Goal: Task Accomplishment & Management: Use online tool/utility

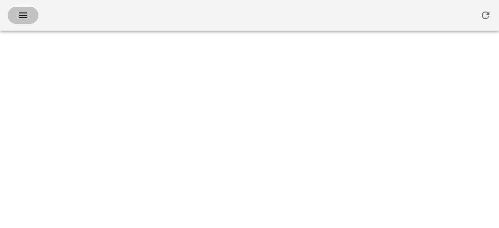
click at [21, 21] on button "button" at bounding box center [23, 15] width 31 height 17
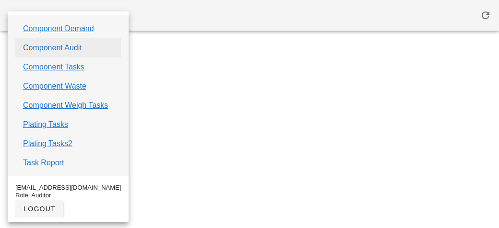
click at [35, 45] on link "Component Audit" at bounding box center [52, 48] width 59 height 12
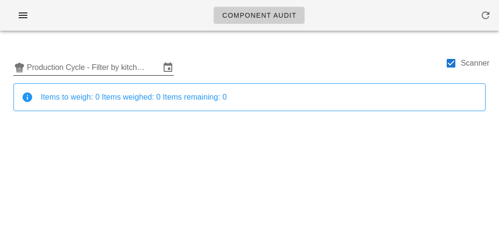
click at [46, 69] on input "Production Cycle - Filter by kitchen production schedules" at bounding box center [93, 67] width 133 height 15
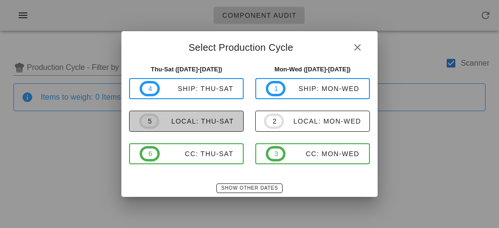
click at [157, 121] on span "5" at bounding box center [149, 121] width 20 height 15
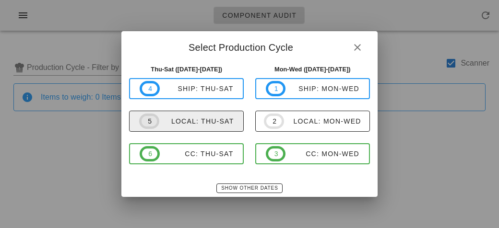
type input "local: Thu-Sat ([DATE]-[DATE])"
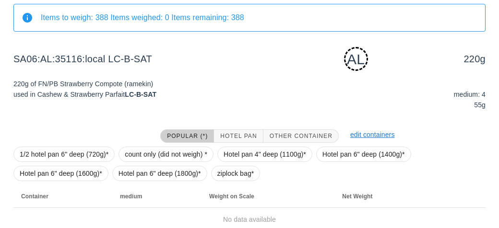
scroll to position [120, 0]
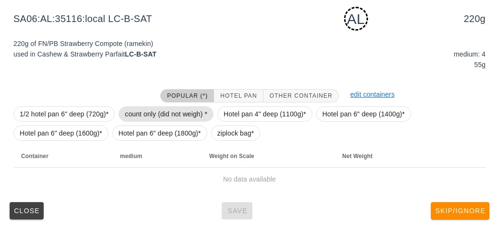
click at [135, 110] on span "count only (did not weigh) *" at bounding box center [166, 114] width 83 height 14
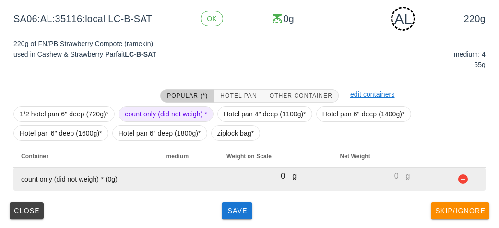
click at [179, 187] on div at bounding box center [181, 187] width 29 height 7
click at [184, 177] on input "number" at bounding box center [181, 176] width 29 height 12
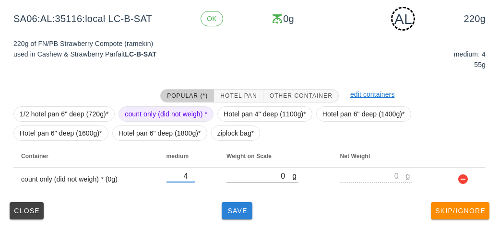
type input "4"
click at [232, 218] on button "Save" at bounding box center [237, 211] width 31 height 17
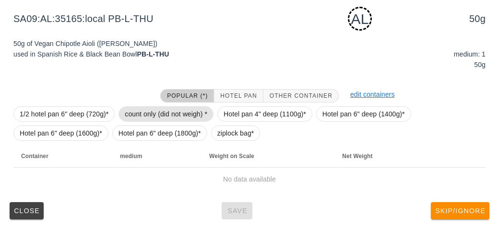
click at [151, 112] on span "count only (did not weigh) *" at bounding box center [166, 114] width 83 height 14
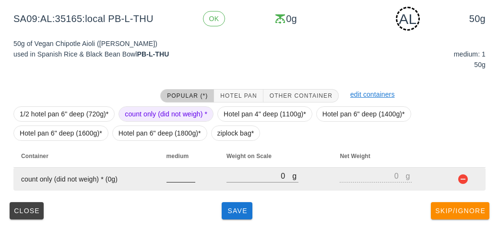
click at [177, 174] on input "number" at bounding box center [181, 176] width 29 height 12
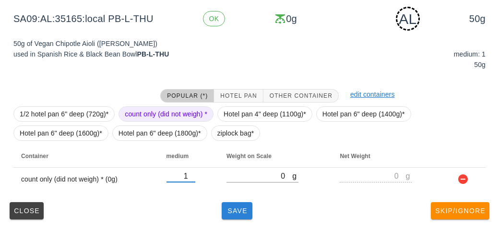
type input "1"
click at [239, 213] on span "Save" at bounding box center [237, 211] width 23 height 8
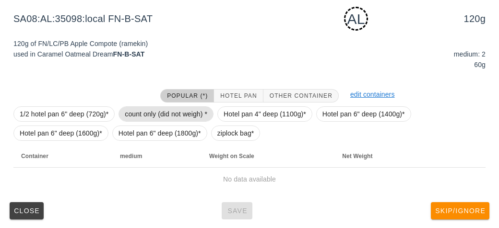
click at [161, 116] on span "count only (did not weigh) *" at bounding box center [166, 114] width 83 height 14
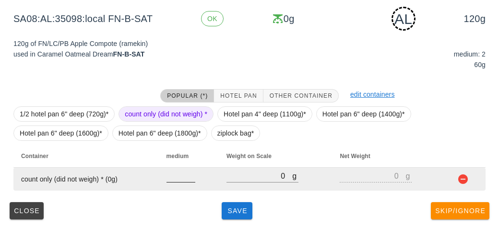
click at [178, 180] on input "number" at bounding box center [181, 176] width 29 height 12
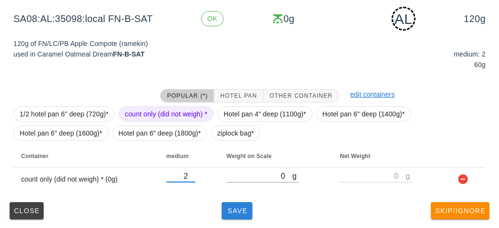
type input "2"
click at [233, 205] on button "Save" at bounding box center [237, 211] width 31 height 17
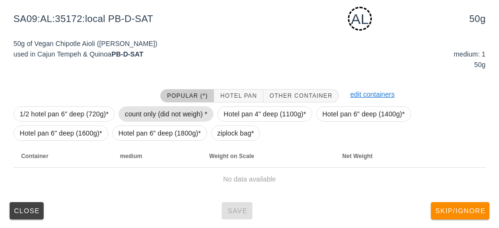
click at [141, 113] on span "count only (did not weigh) *" at bounding box center [166, 114] width 83 height 14
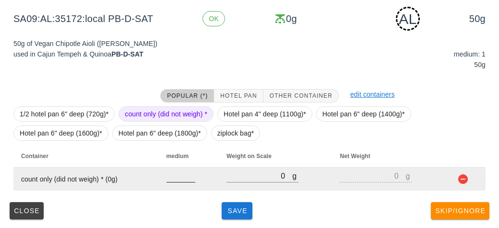
click at [178, 180] on input "number" at bounding box center [181, 176] width 29 height 12
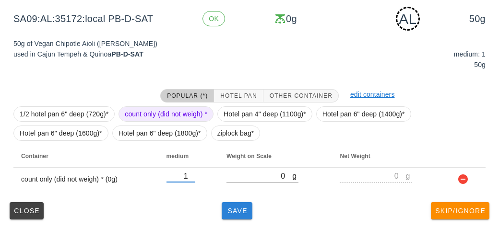
type input "1"
click at [247, 215] on button "Save" at bounding box center [237, 211] width 31 height 17
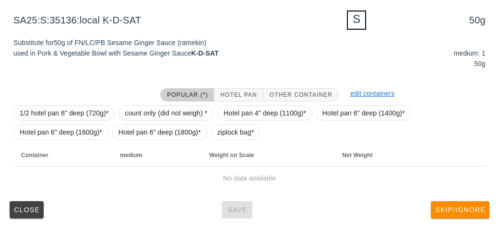
scroll to position [115, 0]
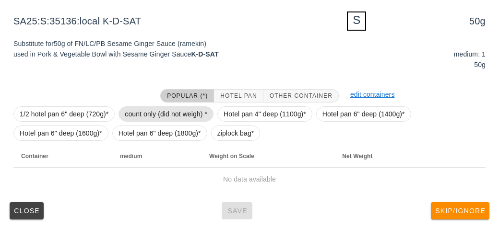
click at [165, 116] on span "count only (did not weigh) *" at bounding box center [166, 114] width 83 height 14
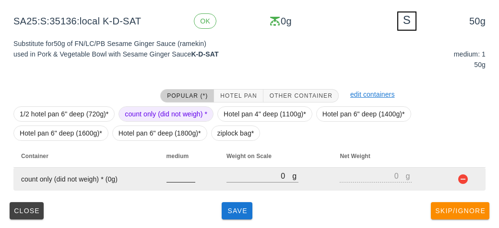
click at [174, 179] on input "number" at bounding box center [181, 176] width 29 height 12
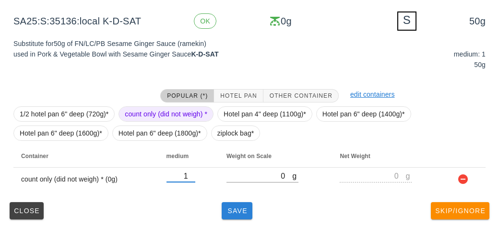
type input "1"
click at [234, 210] on span "Save" at bounding box center [237, 211] width 23 height 8
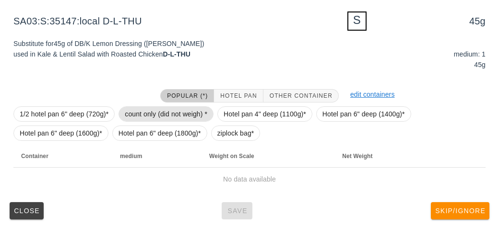
click at [142, 109] on span "count only (did not weigh) *" at bounding box center [166, 114] width 83 height 14
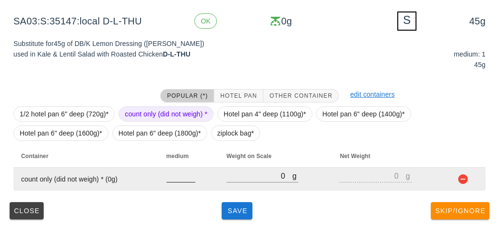
click at [180, 179] on input "number" at bounding box center [181, 176] width 29 height 12
type input "1"
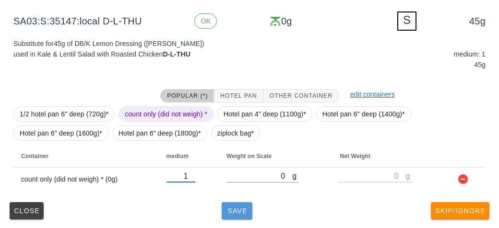
click at [222, 213] on button "Save" at bounding box center [237, 211] width 31 height 17
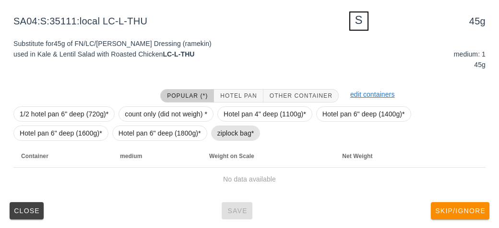
click at [226, 138] on span "ziplock bag*" at bounding box center [235, 133] width 37 height 14
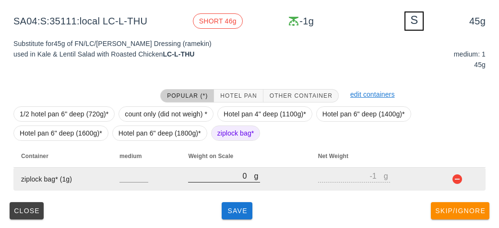
click at [233, 172] on input "0" at bounding box center [221, 176] width 66 height 12
type input "80"
type input "79"
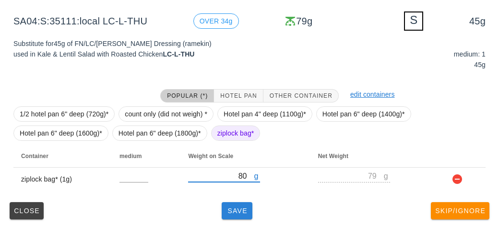
type input "80"
click at [233, 214] on span "Save" at bounding box center [237, 211] width 23 height 8
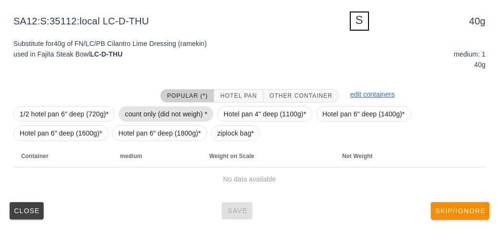
click at [152, 109] on span "count only (did not weigh) *" at bounding box center [166, 114] width 83 height 14
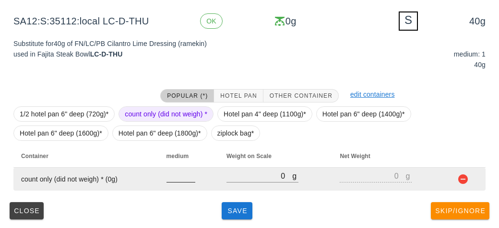
click at [176, 179] on input "number" at bounding box center [181, 176] width 29 height 12
type input "1"
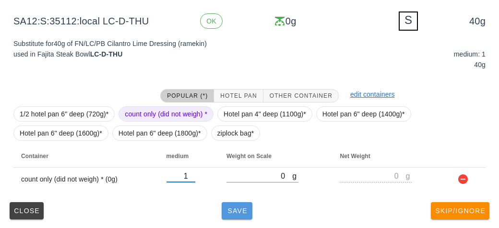
click at [243, 218] on button "Save" at bounding box center [237, 211] width 31 height 17
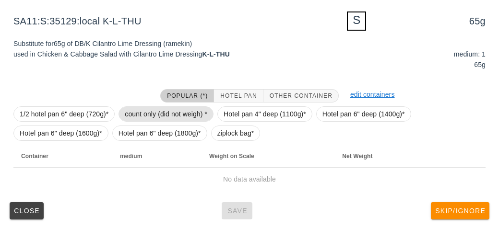
click at [146, 108] on span "count only (did not weigh) *" at bounding box center [166, 114] width 83 height 14
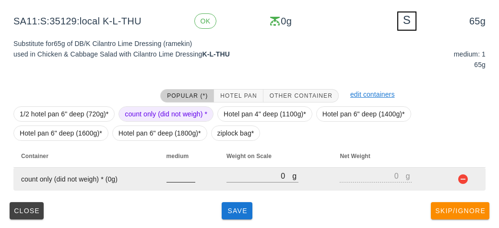
click at [171, 178] on input "number" at bounding box center [181, 176] width 29 height 12
type input "1"
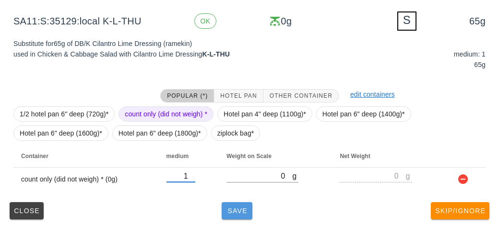
click at [235, 204] on button "Save" at bounding box center [237, 211] width 31 height 17
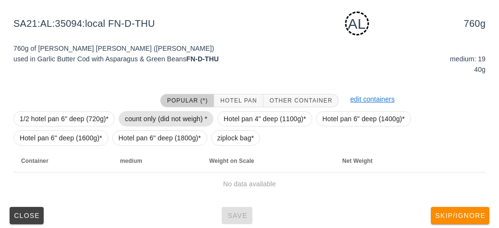
click at [143, 121] on span "count only (did not weigh) *" at bounding box center [166, 119] width 83 height 14
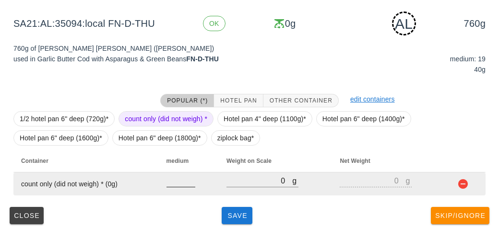
click at [185, 185] on input "number" at bounding box center [181, 181] width 29 height 12
type input "19"
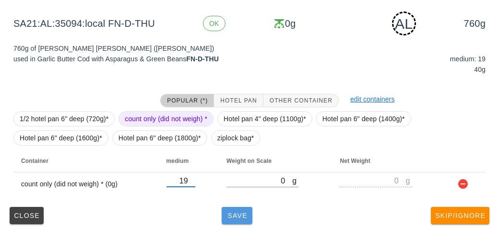
click at [228, 212] on span "Save" at bounding box center [237, 216] width 23 height 8
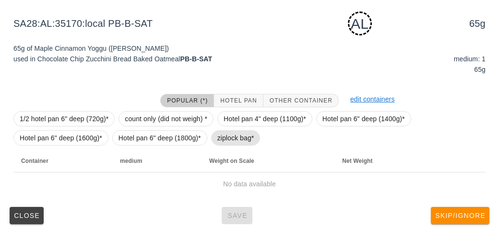
click at [225, 143] on span "ziplock bag*" at bounding box center [235, 138] width 37 height 14
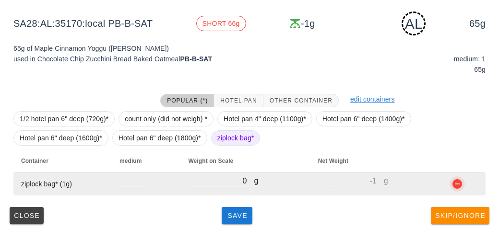
click at [461, 188] on button "button" at bounding box center [458, 185] width 12 height 12
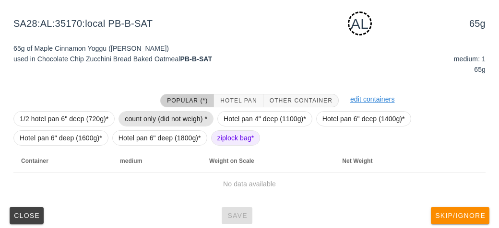
click at [151, 112] on span "count only (did not weigh) *" at bounding box center [166, 119] width 83 height 14
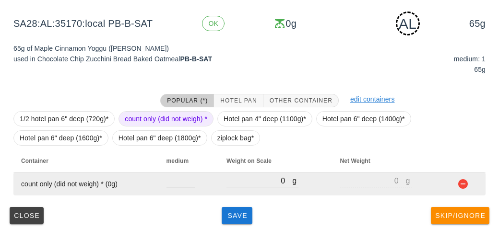
click at [178, 180] on input "number" at bounding box center [181, 181] width 29 height 12
type input "1"
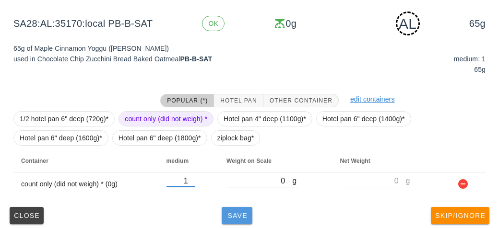
click at [238, 213] on span "Save" at bounding box center [237, 216] width 23 height 8
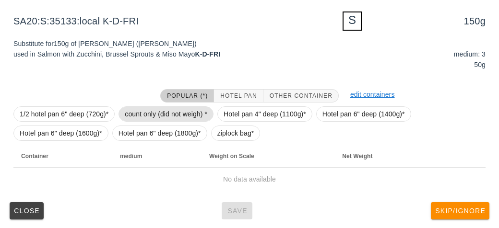
click at [140, 116] on span "count only (did not weigh) *" at bounding box center [166, 114] width 83 height 14
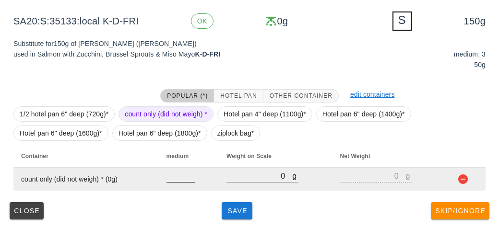
click at [174, 180] on input "number" at bounding box center [181, 176] width 29 height 12
type input "3"
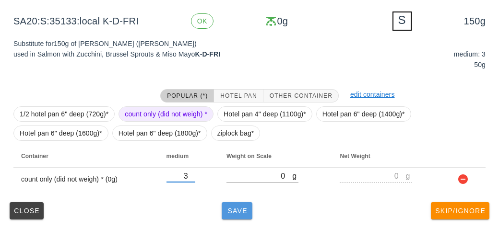
click at [238, 210] on span "Save" at bounding box center [237, 211] width 23 height 8
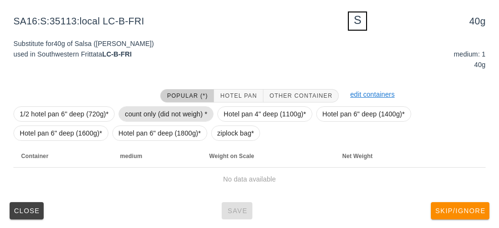
click at [140, 109] on span "count only (did not weigh) *" at bounding box center [166, 114] width 83 height 14
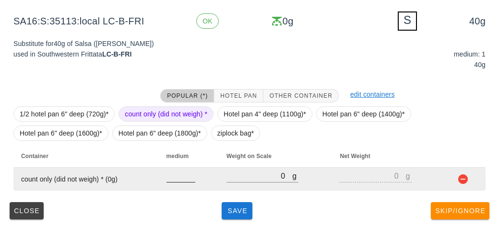
click at [176, 178] on input "number" at bounding box center [181, 176] width 29 height 12
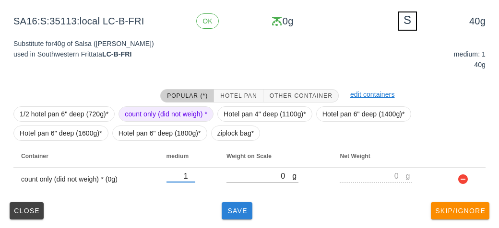
type input "1"
click at [235, 211] on span "Save" at bounding box center [237, 211] width 23 height 8
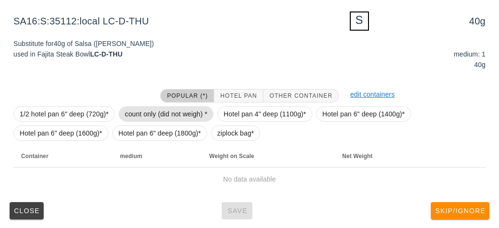
click at [159, 110] on span "count only (did not weigh) *" at bounding box center [166, 114] width 83 height 14
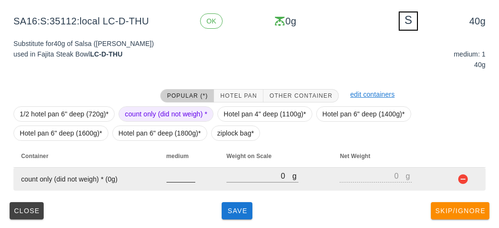
click at [171, 180] on input "number" at bounding box center [181, 176] width 29 height 12
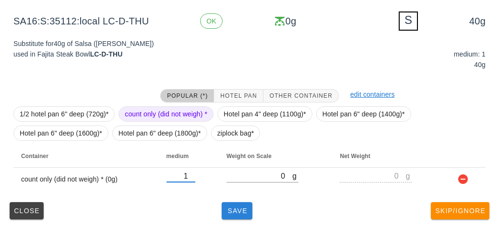
type input "1"
click at [244, 215] on button "Save" at bounding box center [237, 211] width 31 height 17
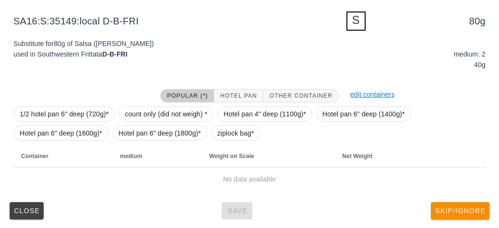
click at [153, 101] on div at bounding box center [81, 96] width 147 height 25
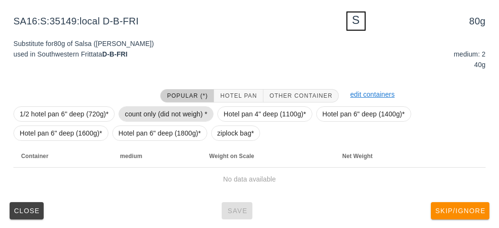
click at [142, 119] on span "count only (did not weigh) *" at bounding box center [166, 114] width 83 height 14
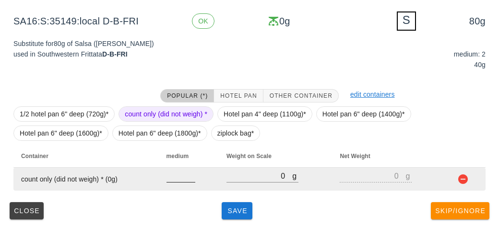
click at [172, 179] on input "number" at bounding box center [181, 176] width 29 height 12
type input "2"
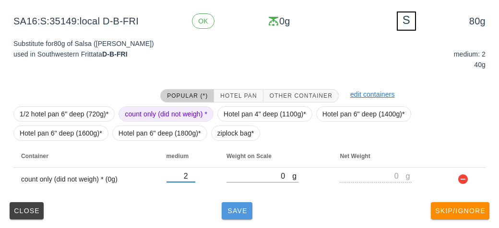
click at [234, 208] on span "Save" at bounding box center [237, 211] width 23 height 8
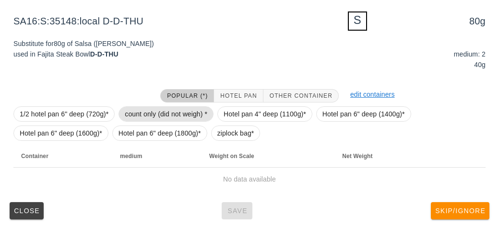
click at [145, 111] on span "count only (did not weigh) *" at bounding box center [166, 114] width 83 height 14
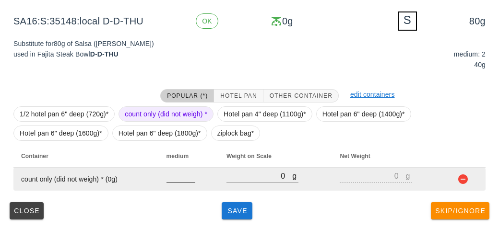
click at [181, 180] on input "number" at bounding box center [181, 176] width 29 height 12
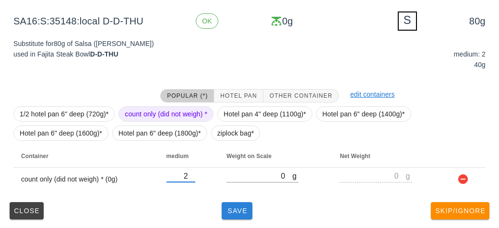
type input "2"
click at [241, 211] on span "Save" at bounding box center [237, 211] width 23 height 8
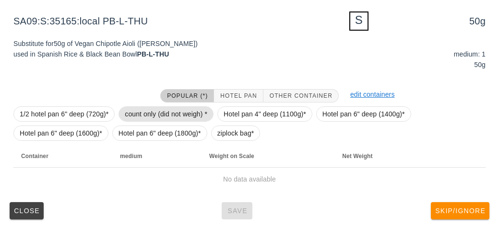
click at [148, 115] on span "count only (did not weigh) *" at bounding box center [166, 114] width 83 height 14
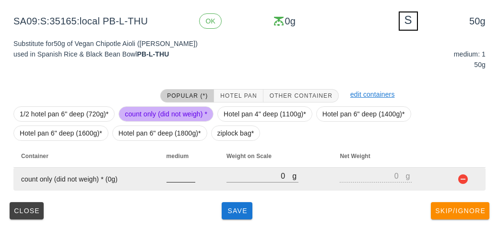
click at [182, 173] on input "number" at bounding box center [181, 176] width 29 height 12
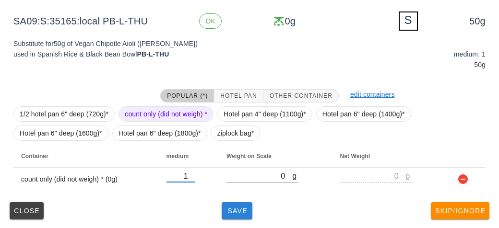
type input "1"
click at [236, 219] on button "Save" at bounding box center [237, 211] width 31 height 17
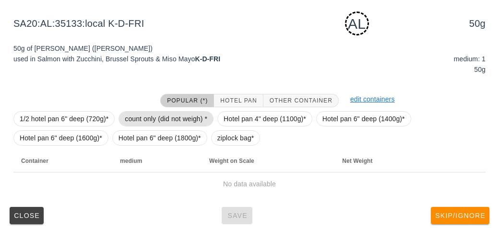
click at [147, 122] on span "count only (did not weigh) *" at bounding box center [166, 119] width 83 height 14
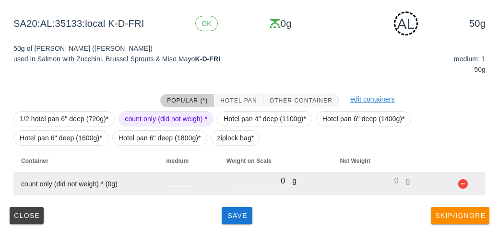
click at [174, 176] on input "number" at bounding box center [181, 181] width 29 height 12
type input "1"
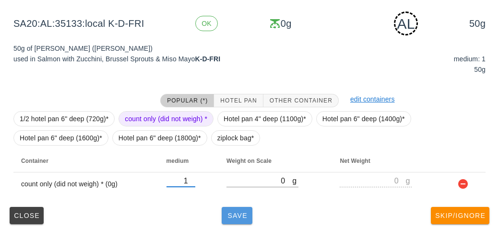
click at [234, 213] on span "Save" at bounding box center [237, 216] width 23 height 8
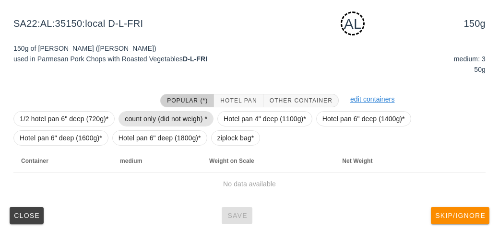
click at [152, 113] on span "count only (did not weigh) *" at bounding box center [166, 119] width 83 height 14
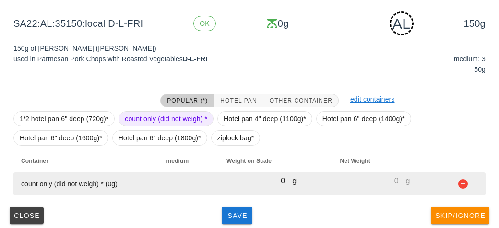
click at [173, 183] on input "number" at bounding box center [181, 181] width 29 height 12
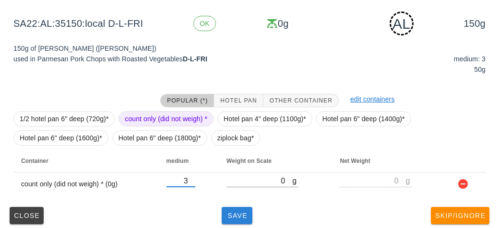
type input "3"
click at [245, 213] on span "Save" at bounding box center [237, 216] width 23 height 8
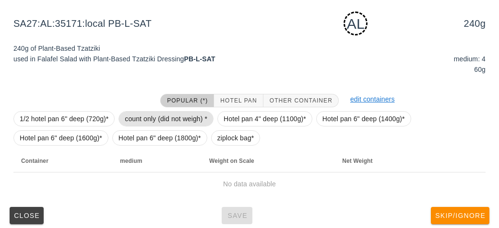
click at [146, 115] on span "count only (did not weigh) *" at bounding box center [166, 119] width 83 height 14
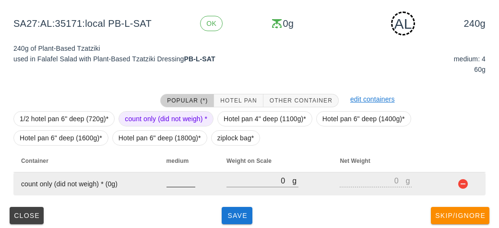
click at [174, 182] on input "number" at bounding box center [181, 181] width 29 height 12
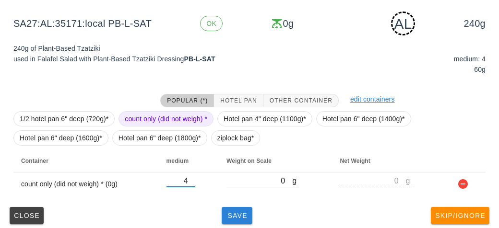
type input "4"
click at [223, 211] on button "Save" at bounding box center [237, 215] width 31 height 17
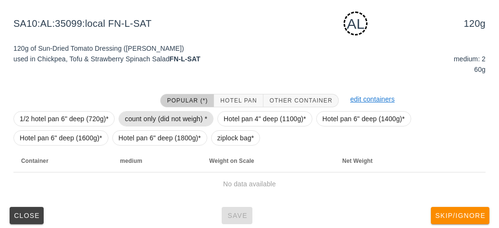
click at [145, 115] on span "count only (did not weigh) *" at bounding box center [166, 119] width 83 height 14
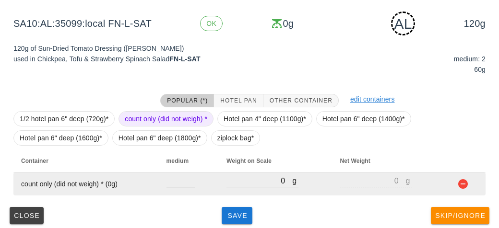
click at [170, 184] on input "number" at bounding box center [181, 181] width 29 height 12
type input "2"
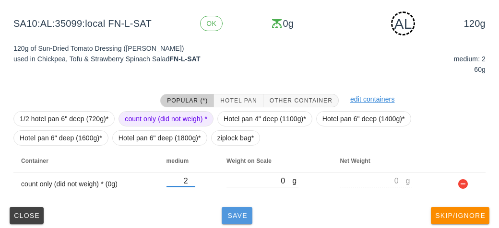
click at [231, 212] on span "Save" at bounding box center [237, 216] width 23 height 8
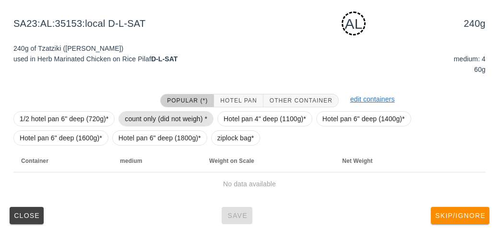
click at [151, 121] on span "count only (did not weigh) *" at bounding box center [166, 119] width 83 height 14
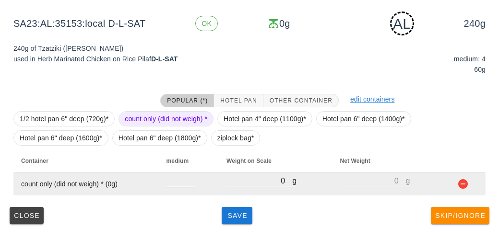
click at [176, 183] on input "number" at bounding box center [181, 181] width 29 height 12
type input "4"
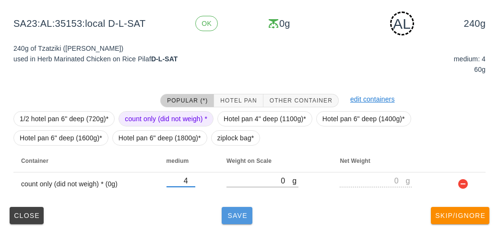
click at [234, 215] on span "Save" at bounding box center [237, 216] width 23 height 8
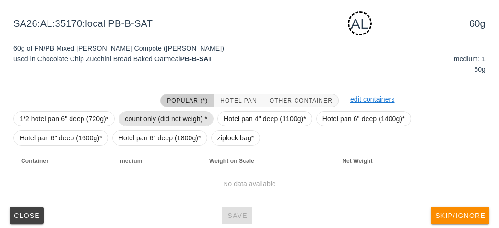
click at [141, 115] on span "count only (did not weigh) *" at bounding box center [166, 119] width 83 height 14
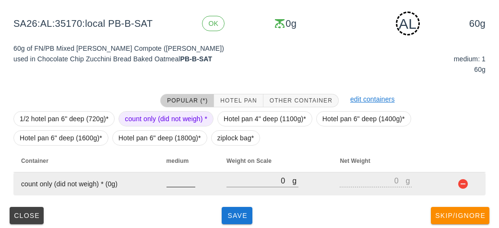
click at [181, 177] on input "number" at bounding box center [181, 181] width 29 height 12
type input "1"
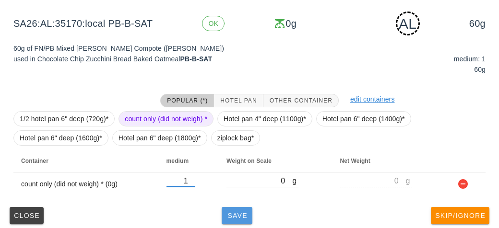
click at [229, 217] on span "Save" at bounding box center [237, 216] width 23 height 8
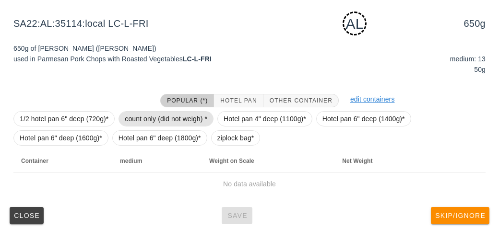
click at [153, 118] on span "count only (did not weigh) *" at bounding box center [166, 119] width 83 height 14
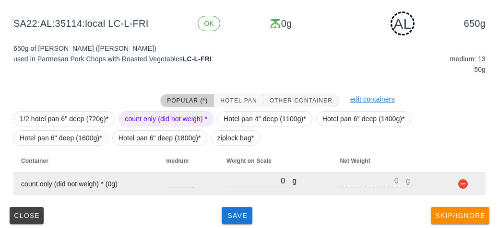
click at [179, 184] on input "number" at bounding box center [181, 181] width 29 height 12
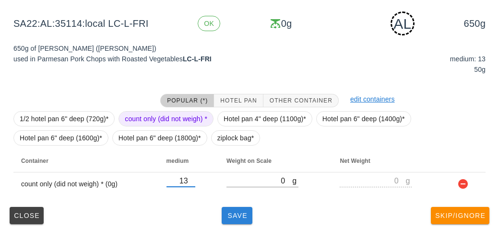
type input "13"
click at [241, 214] on span "Save" at bounding box center [237, 216] width 23 height 8
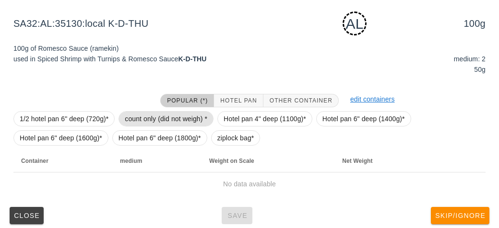
click at [154, 115] on span "count only (did not weigh) *" at bounding box center [166, 119] width 83 height 14
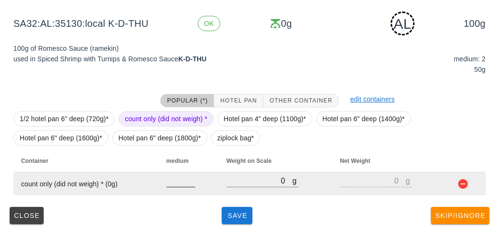
click at [179, 182] on input "number" at bounding box center [181, 181] width 29 height 12
type input "2"
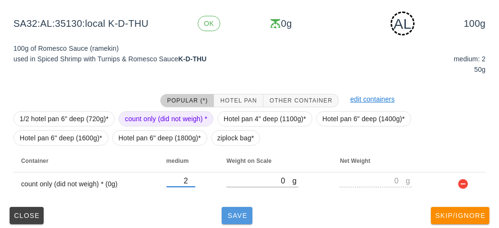
click at [239, 220] on button "Save" at bounding box center [237, 215] width 31 height 17
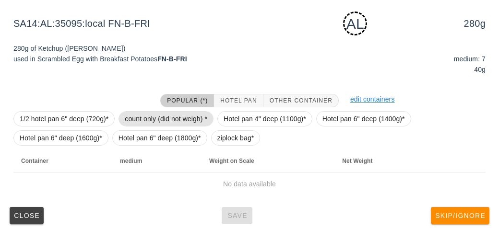
click at [149, 118] on span "count only (did not weigh) *" at bounding box center [166, 119] width 83 height 14
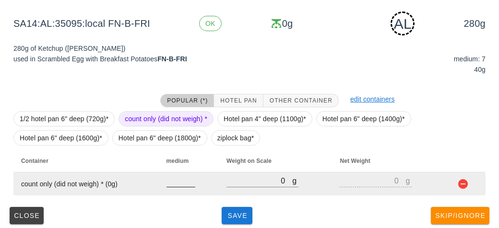
click at [172, 180] on input "number" at bounding box center [181, 181] width 29 height 12
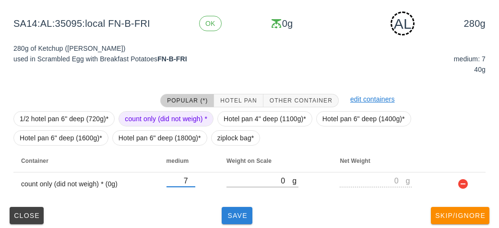
type input "7"
click at [240, 210] on button "Save" at bounding box center [237, 215] width 31 height 17
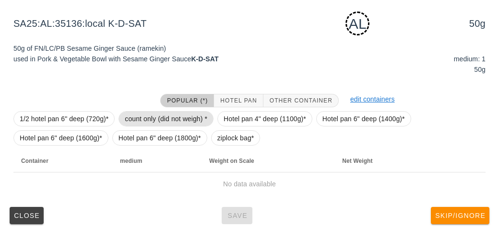
click at [141, 113] on span "count only (did not weigh) *" at bounding box center [166, 119] width 83 height 14
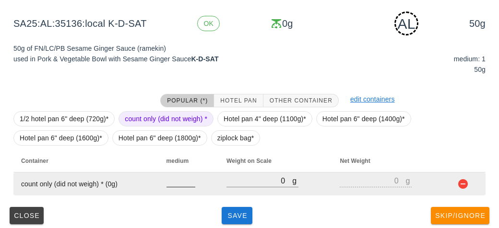
click at [170, 183] on input "number" at bounding box center [181, 181] width 29 height 12
type input "1"
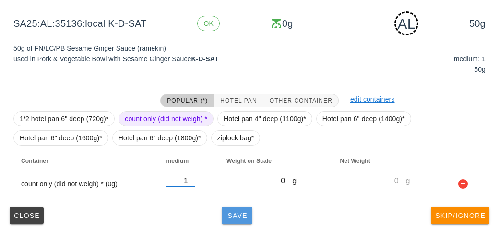
click at [242, 208] on button "Save" at bounding box center [237, 215] width 31 height 17
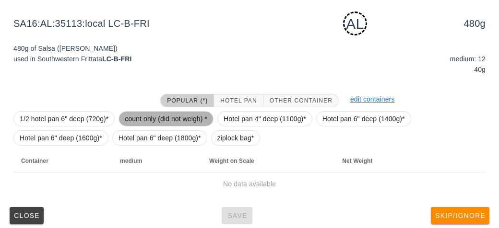
click at [147, 112] on span "count only (did not weigh) *" at bounding box center [166, 119] width 83 height 14
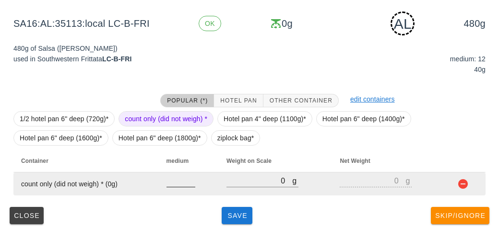
click at [177, 177] on input "number" at bounding box center [181, 181] width 29 height 12
type input "21"
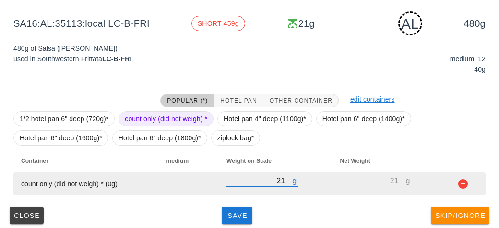
type input "2"
type input "0"
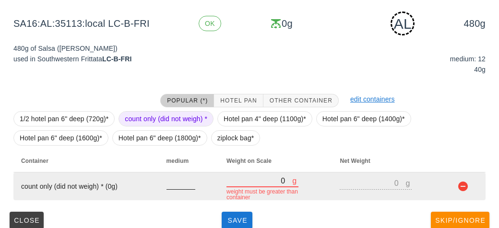
click at [174, 178] on input "number" at bounding box center [181, 183] width 29 height 12
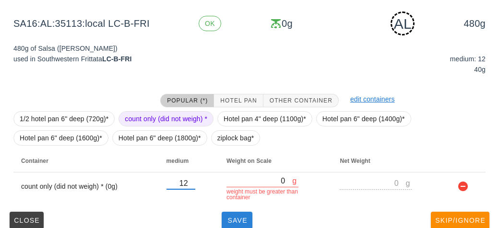
type input "12"
click at [232, 221] on span "Save" at bounding box center [237, 221] width 23 height 8
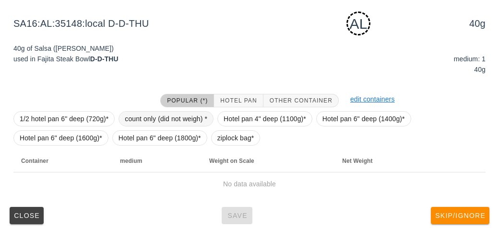
click at [147, 112] on span "count only (did not weigh) *" at bounding box center [166, 119] width 83 height 14
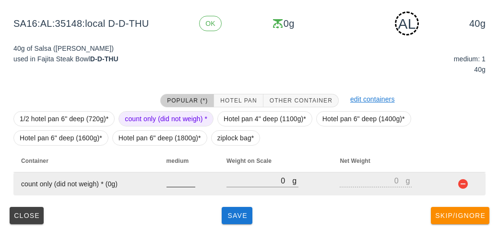
click at [170, 184] on input "number" at bounding box center [181, 181] width 29 height 12
type input "1"
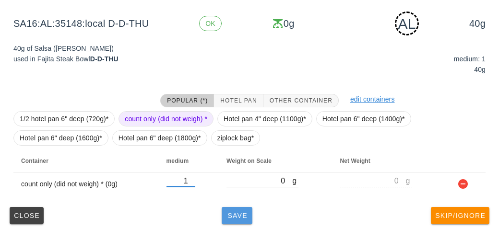
click at [241, 215] on span "Save" at bounding box center [237, 216] width 23 height 8
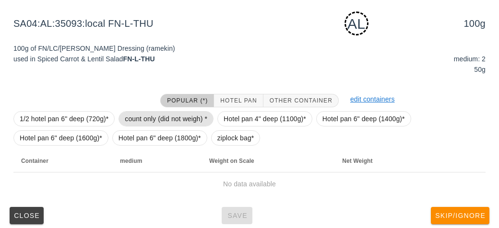
click at [138, 116] on span "count only (did not weigh) *" at bounding box center [166, 119] width 83 height 14
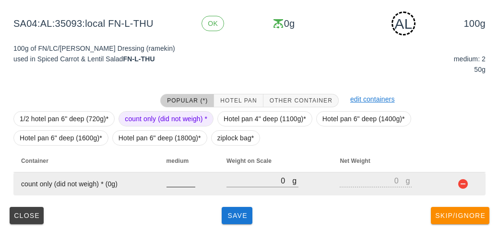
click at [182, 180] on input "number" at bounding box center [181, 181] width 29 height 12
type input "2"
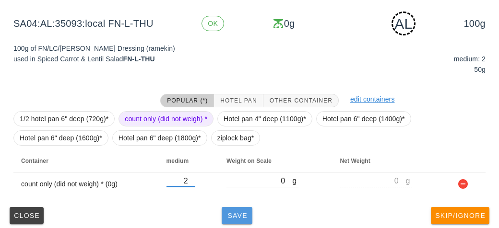
click at [240, 215] on span "Save" at bounding box center [237, 216] width 23 height 8
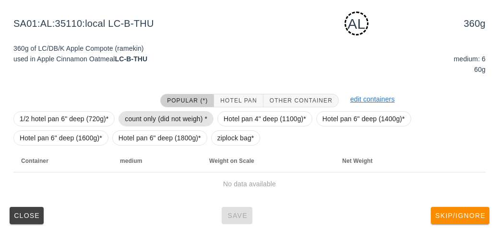
click at [157, 117] on span "count only (did not weigh) *" at bounding box center [166, 119] width 83 height 14
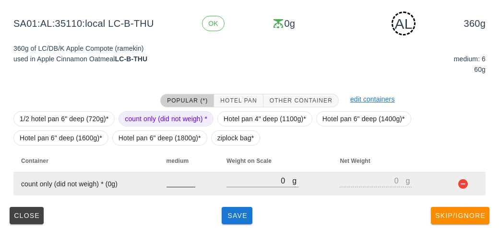
click at [173, 185] on input "number" at bounding box center [181, 181] width 29 height 12
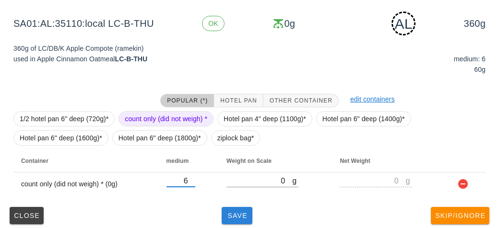
type input "6"
click at [226, 210] on button "Save" at bounding box center [237, 215] width 31 height 17
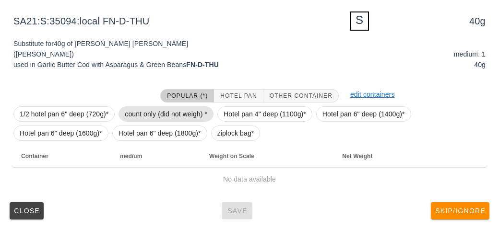
click at [148, 119] on span "count only (did not weigh) *" at bounding box center [166, 114] width 83 height 14
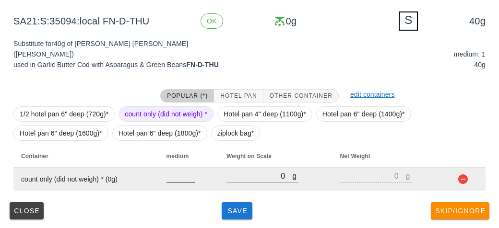
click at [179, 173] on input "number" at bounding box center [181, 176] width 29 height 12
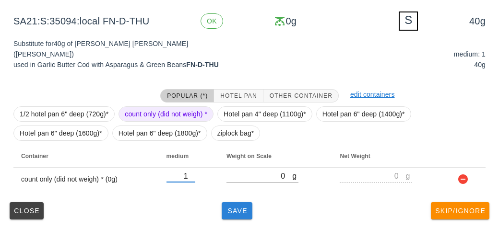
type input "1"
click at [237, 216] on button "Save" at bounding box center [237, 211] width 31 height 17
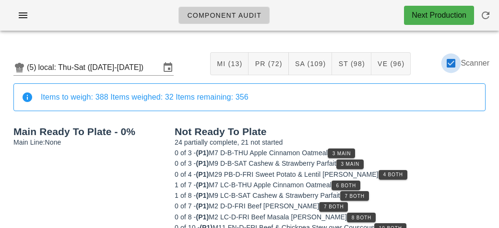
click at [454, 60] on div at bounding box center [451, 63] width 16 height 16
checkbox input "false"
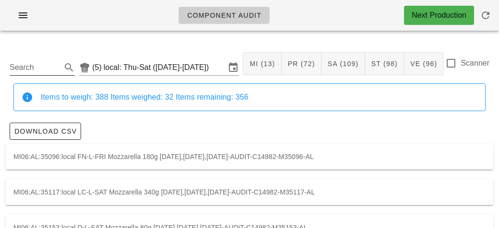
click at [35, 66] on input "Search" at bounding box center [35, 67] width 50 height 15
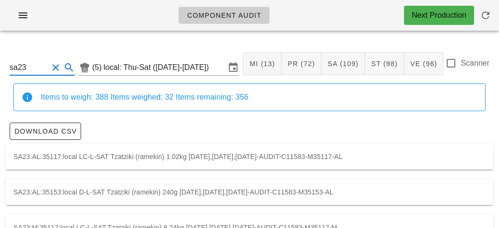
click at [188, 156] on div "SA23:AL:35117:local LC-L-SAT Tzatziki (ramekin) 1.02kg [DATE],[DATE],[DATE]-AUD…" at bounding box center [250, 157] width 488 height 26
type input "SA23:AL:35117:local"
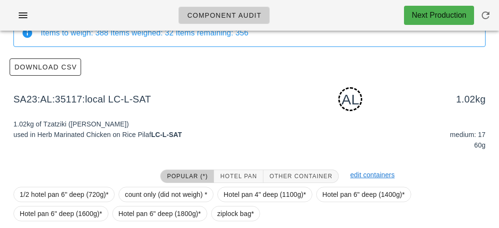
scroll to position [145, 0]
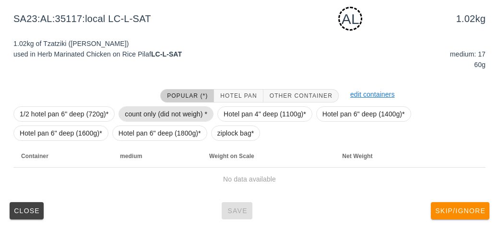
click at [157, 113] on span "count only (did not weigh) *" at bounding box center [166, 114] width 83 height 14
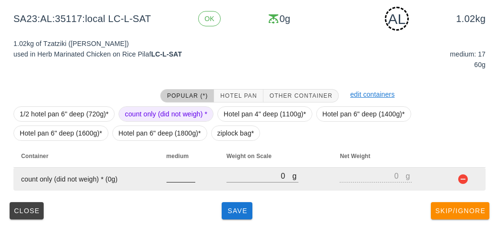
click at [180, 177] on input "number" at bounding box center [181, 176] width 29 height 12
type input "17"
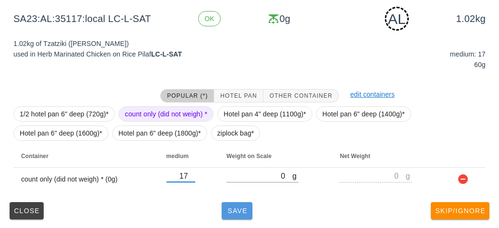
click at [242, 216] on button "Save" at bounding box center [237, 211] width 31 height 17
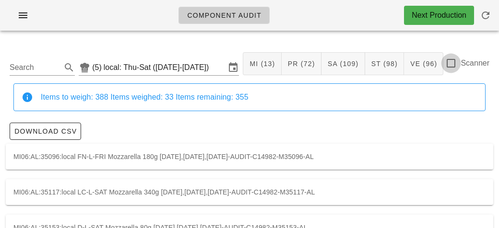
click at [453, 61] on div at bounding box center [451, 63] width 16 height 16
checkbox input "true"
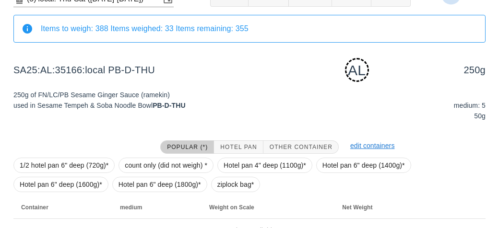
scroll to position [120, 0]
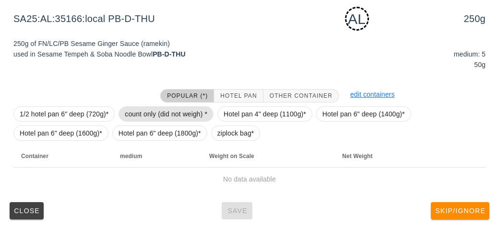
click at [136, 111] on span "count only (did not weigh) *" at bounding box center [166, 114] width 83 height 14
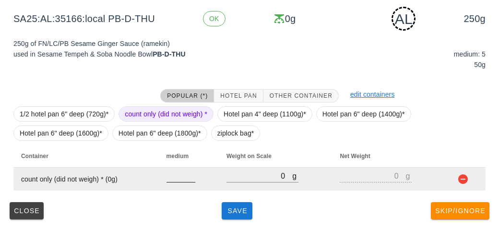
click at [175, 179] on input "number" at bounding box center [181, 176] width 29 height 12
type input "5"
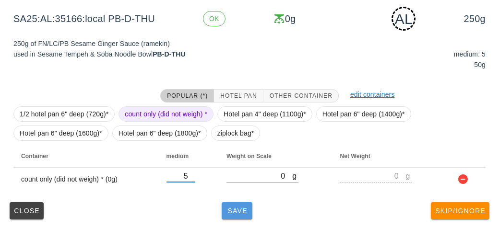
click at [239, 207] on span "Save" at bounding box center [237, 211] width 23 height 8
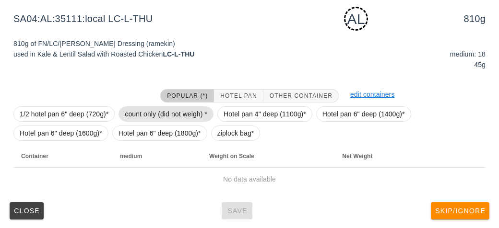
click at [138, 116] on span "count only (did not weigh) *" at bounding box center [166, 114] width 83 height 14
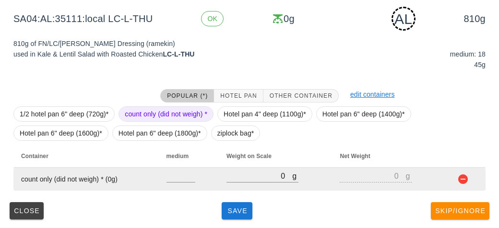
click at [178, 168] on td at bounding box center [189, 179] width 60 height 23
click at [179, 174] on input "number" at bounding box center [181, 176] width 29 height 12
type input "18"
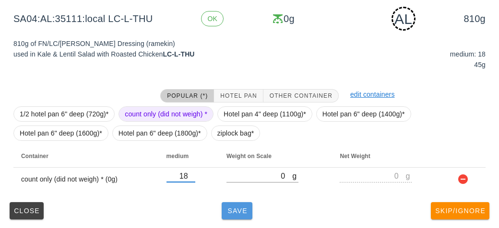
click at [239, 211] on span "Save" at bounding box center [237, 211] width 23 height 8
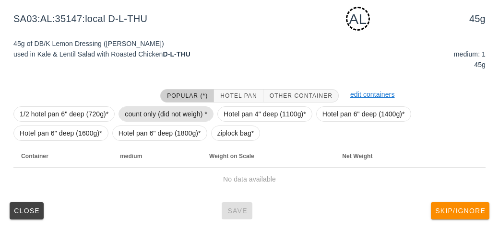
click at [164, 107] on span "count only (did not weigh) *" at bounding box center [166, 114] width 83 height 14
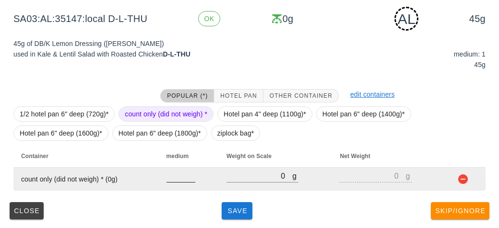
click at [187, 179] on input "number" at bounding box center [181, 176] width 29 height 12
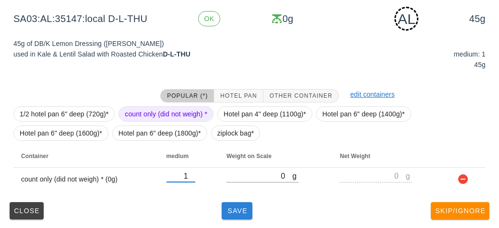
type input "1"
click at [244, 215] on button "Save" at bounding box center [237, 211] width 31 height 17
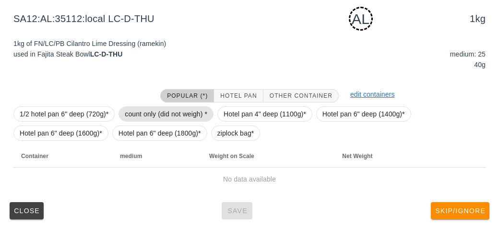
click at [157, 110] on span "count only (did not weigh) *" at bounding box center [166, 114] width 83 height 14
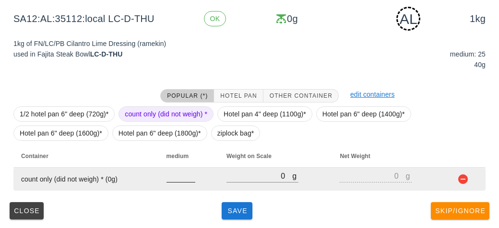
click at [168, 175] on input "number" at bounding box center [181, 176] width 29 height 12
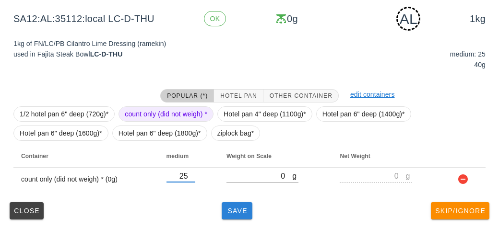
type input "25"
click at [229, 215] on button "Save" at bounding box center [237, 211] width 31 height 17
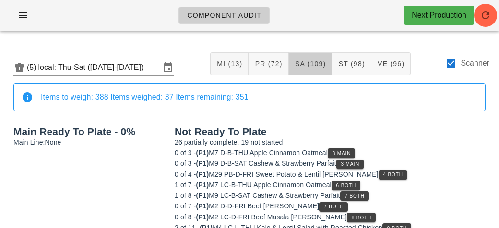
click at [306, 69] on button "SA (109)" at bounding box center [311, 63] width 44 height 23
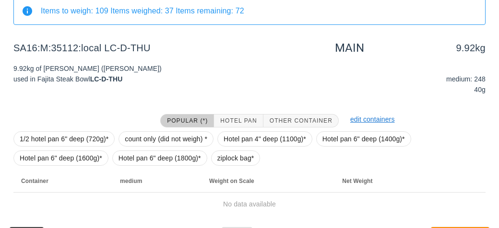
scroll to position [144, 0]
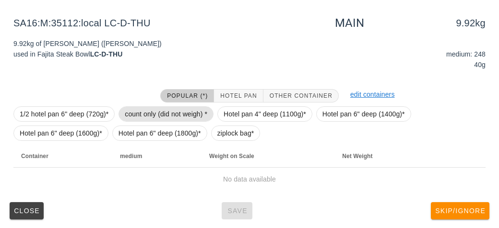
click at [134, 112] on span "count only (did not weigh) *" at bounding box center [166, 114] width 83 height 14
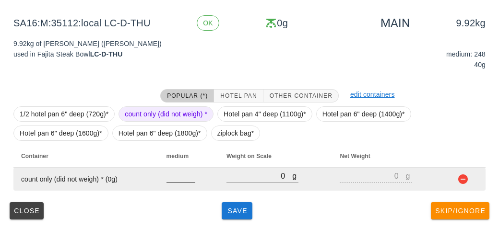
click at [179, 179] on input "number" at bounding box center [181, 176] width 29 height 12
type input "248"
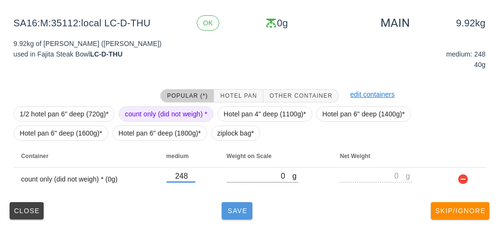
click at [232, 215] on button "Save" at bounding box center [237, 211] width 31 height 17
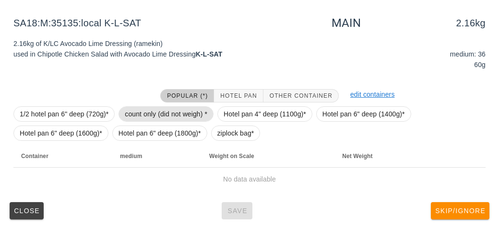
click at [174, 111] on span "count only (did not weigh) *" at bounding box center [166, 114] width 83 height 14
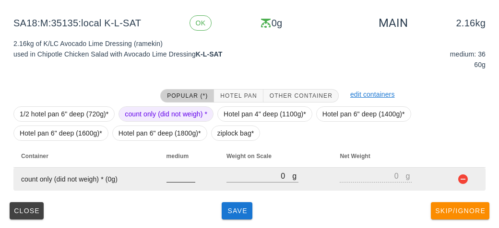
click at [180, 173] on input "number" at bounding box center [181, 176] width 29 height 12
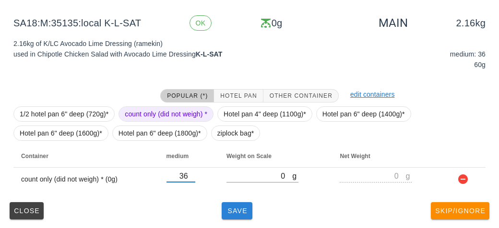
type input "36"
click at [232, 216] on button "Save" at bounding box center [237, 211] width 31 height 17
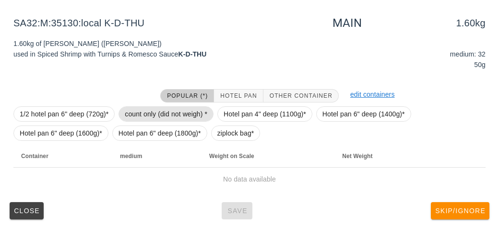
click at [139, 116] on span "count only (did not weigh) *" at bounding box center [166, 114] width 83 height 14
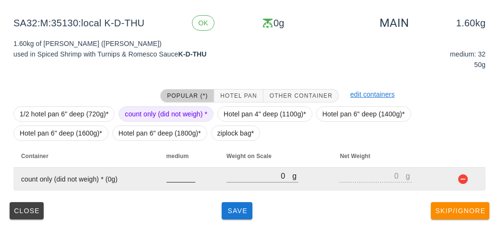
click at [177, 179] on input "number" at bounding box center [181, 176] width 29 height 12
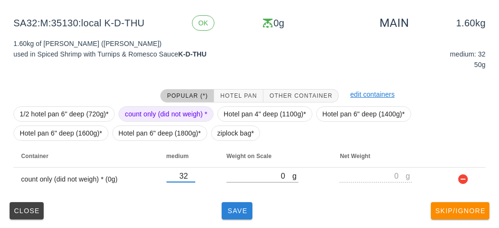
type input "32"
click at [235, 217] on button "Save" at bounding box center [237, 211] width 31 height 17
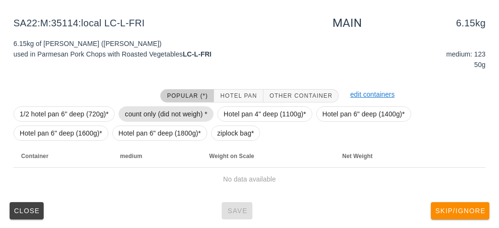
click at [135, 107] on span "count only (did not weigh) *" at bounding box center [166, 114] width 83 height 14
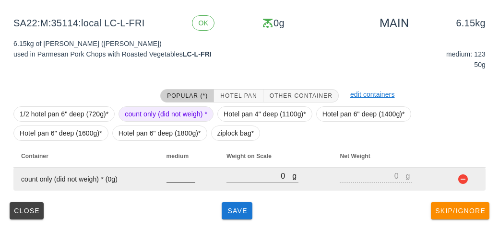
click at [176, 180] on input "number" at bounding box center [181, 176] width 29 height 12
type input "123"
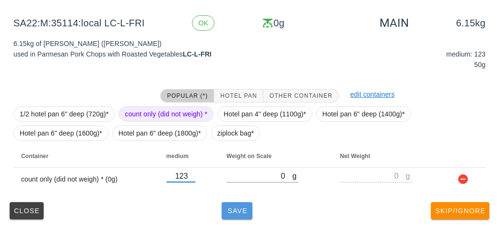
click at [231, 208] on span "Save" at bounding box center [237, 211] width 23 height 8
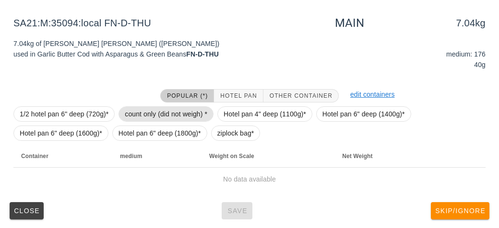
click at [145, 112] on span "count only (did not weigh) *" at bounding box center [166, 114] width 83 height 14
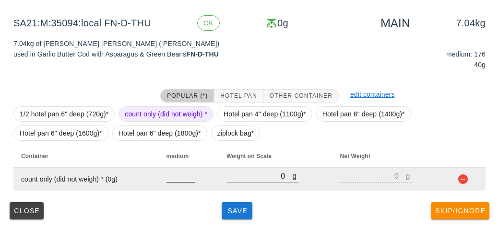
click at [168, 177] on input "number" at bounding box center [181, 176] width 29 height 12
type input "176"
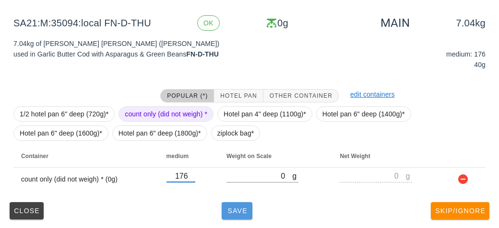
click at [231, 218] on button "Save" at bounding box center [237, 211] width 31 height 17
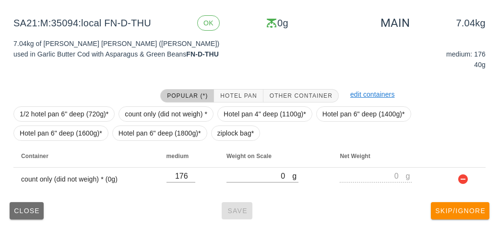
click at [43, 209] on button "Close" at bounding box center [27, 211] width 34 height 17
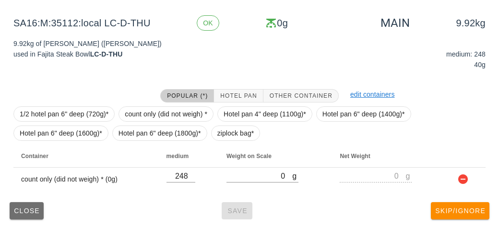
click at [15, 210] on span "Close" at bounding box center [26, 211] width 26 height 8
click at [21, 213] on span "Close" at bounding box center [26, 211] width 26 height 8
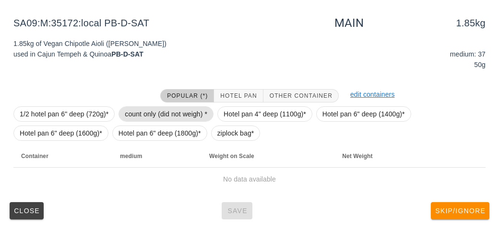
click at [142, 117] on span "count only (did not weigh) *" at bounding box center [166, 114] width 83 height 14
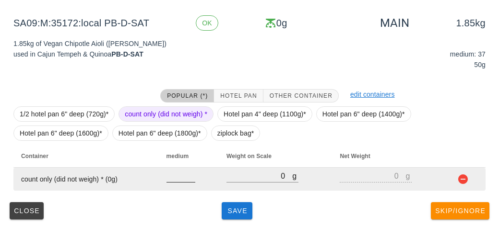
click at [175, 178] on input "number" at bounding box center [181, 176] width 29 height 12
type input "37"
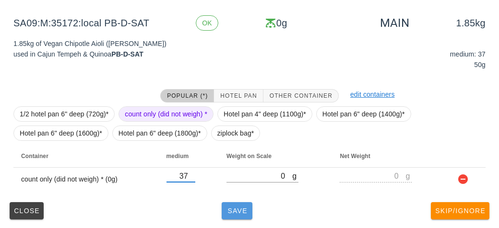
click at [229, 214] on span "Save" at bounding box center [237, 211] width 23 height 8
click at [231, 217] on button "Save" at bounding box center [237, 211] width 31 height 17
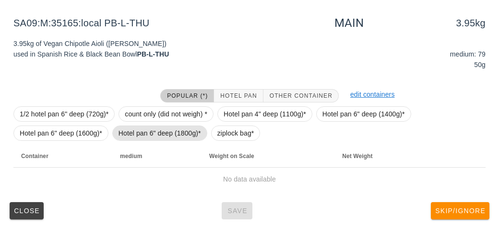
click at [136, 126] on span "Hotel pan 6" deep (1800g)*" at bounding box center [160, 133] width 83 height 14
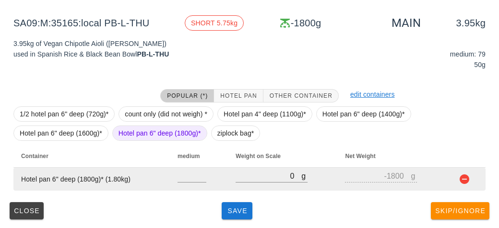
click at [453, 176] on td at bounding box center [466, 179] width 38 height 23
click at [460, 178] on button "button" at bounding box center [465, 180] width 12 height 12
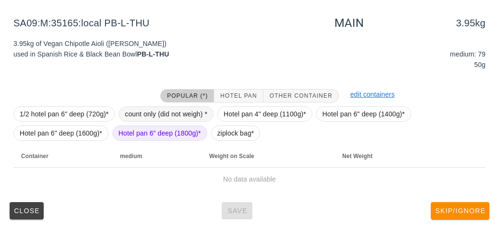
click at [139, 107] on span "count only (did not weigh) *" at bounding box center [166, 114] width 83 height 14
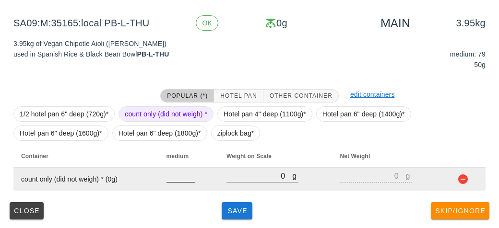
click at [183, 180] on input "number" at bounding box center [181, 176] width 29 height 12
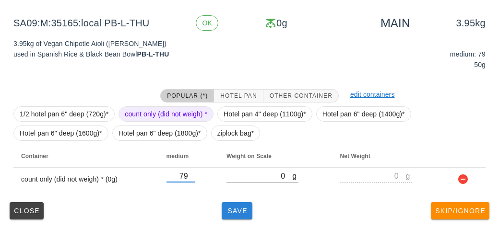
type input "79"
click at [242, 211] on span "Save" at bounding box center [237, 211] width 23 height 8
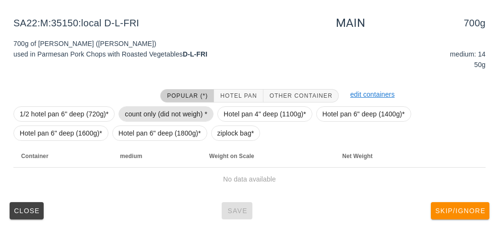
click at [137, 113] on span "count only (did not weigh) *" at bounding box center [166, 114] width 83 height 14
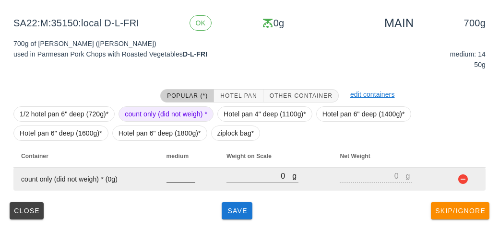
click at [167, 179] on input "number" at bounding box center [181, 176] width 29 height 12
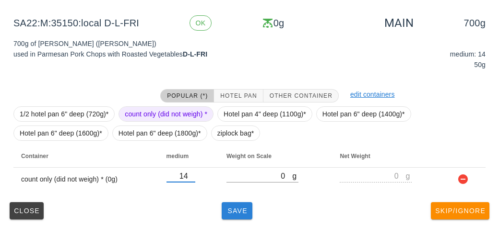
type input "14"
click at [235, 219] on button "Save" at bounding box center [237, 211] width 31 height 17
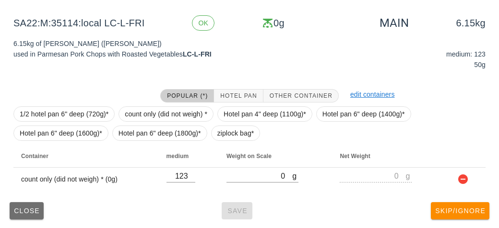
click at [22, 214] on button "Close" at bounding box center [27, 211] width 34 height 17
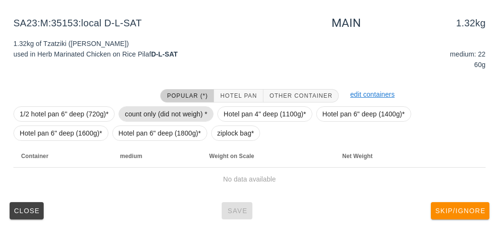
click at [129, 109] on span "count only (did not weigh) *" at bounding box center [166, 114] width 83 height 14
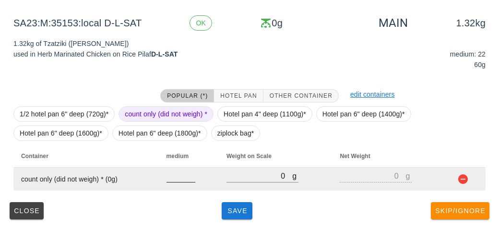
click at [168, 180] on input "number" at bounding box center [181, 176] width 29 height 12
type input "22"
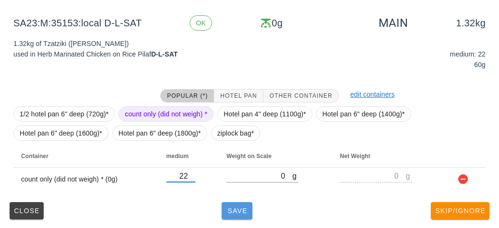
click at [233, 217] on button "Save" at bounding box center [237, 211] width 31 height 17
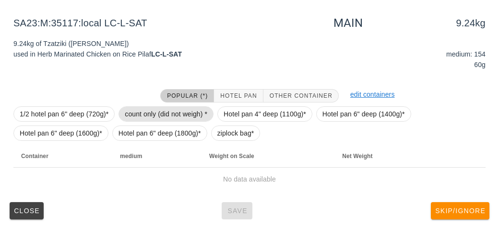
click at [131, 117] on span "count only (did not weigh) *" at bounding box center [166, 114] width 83 height 14
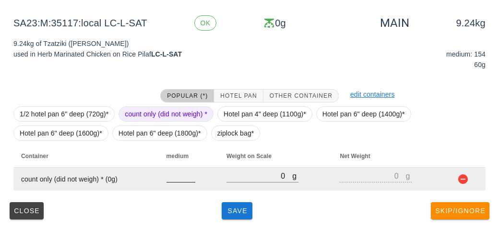
click at [167, 179] on input "number" at bounding box center [181, 176] width 29 height 12
type input "154"
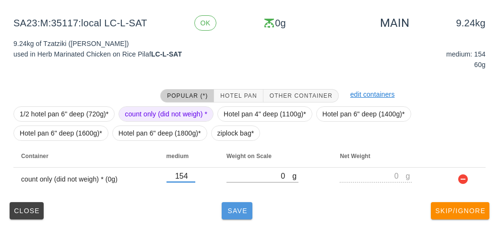
click at [227, 217] on button "Save" at bounding box center [237, 211] width 31 height 17
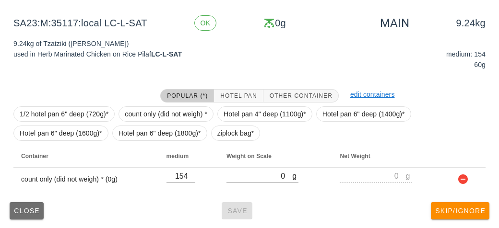
click at [25, 210] on span "Close" at bounding box center [26, 211] width 26 height 8
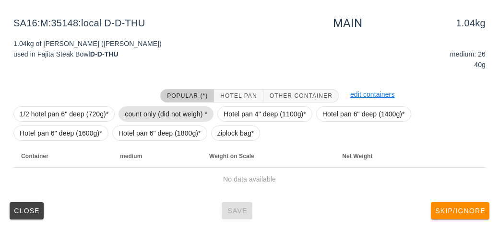
click at [135, 113] on span "count only (did not weigh) *" at bounding box center [166, 114] width 83 height 14
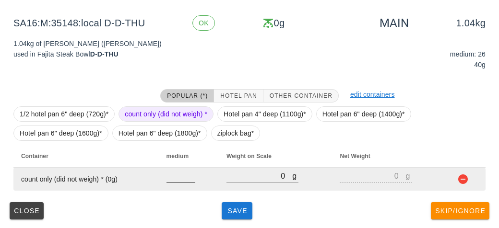
click at [174, 181] on input "number" at bounding box center [181, 176] width 29 height 12
type input "26"
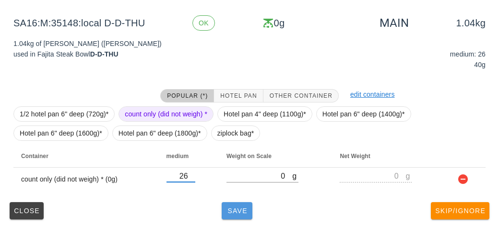
click at [235, 215] on button "Save" at bounding box center [237, 211] width 31 height 17
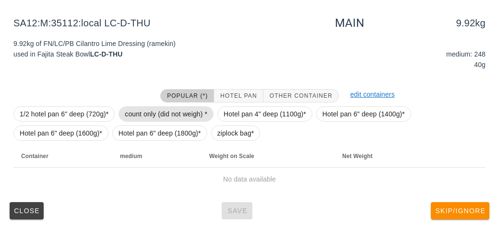
click at [131, 108] on span "count only (did not weigh) *" at bounding box center [166, 114] width 83 height 14
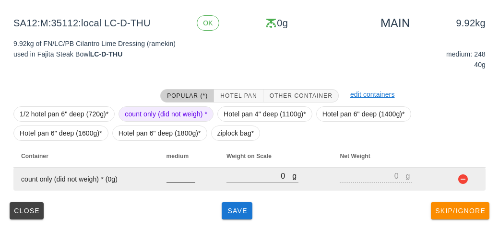
click at [168, 176] on input "number" at bounding box center [181, 176] width 29 height 12
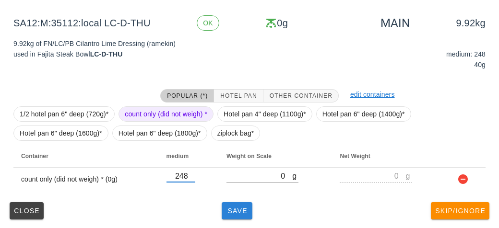
type input "248"
click at [238, 218] on button "Save" at bounding box center [237, 211] width 31 height 17
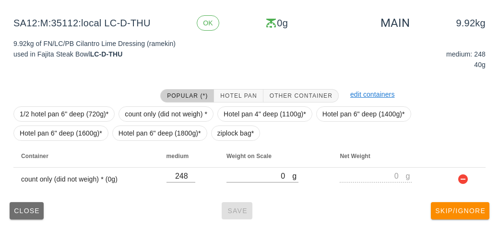
click at [21, 207] on span "Close" at bounding box center [26, 211] width 26 height 8
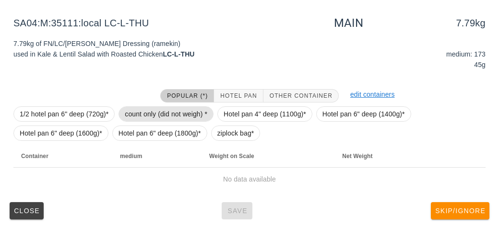
click at [144, 119] on span "count only (did not weigh) *" at bounding box center [166, 114] width 83 height 14
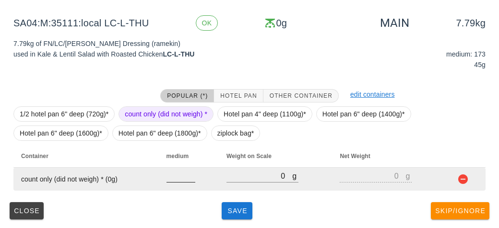
click at [176, 174] on input "number" at bounding box center [181, 176] width 29 height 12
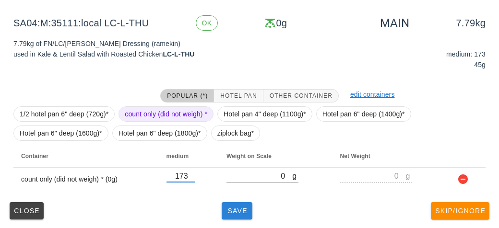
type input "173"
click at [239, 218] on button "Save" at bounding box center [237, 211] width 31 height 17
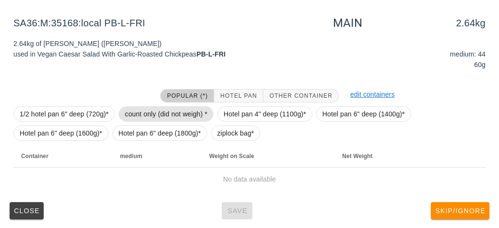
click at [156, 115] on span "count only (did not weigh) *" at bounding box center [166, 114] width 83 height 14
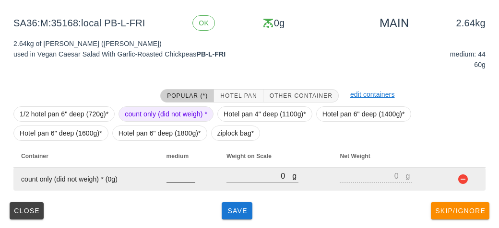
click at [179, 179] on input "number" at bounding box center [181, 176] width 29 height 12
type input "44"
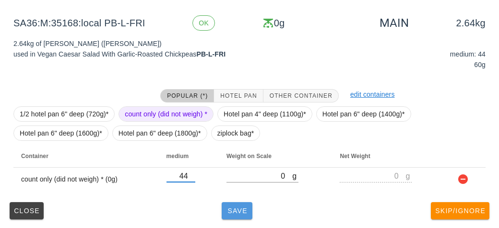
click at [251, 217] on button "Save" at bounding box center [237, 211] width 31 height 17
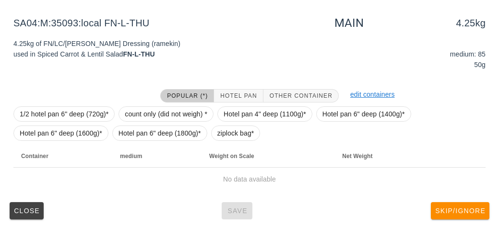
click at [161, 100] on div "Popular (*) Hotel Pan Other Container" at bounding box center [250, 96] width 190 height 25
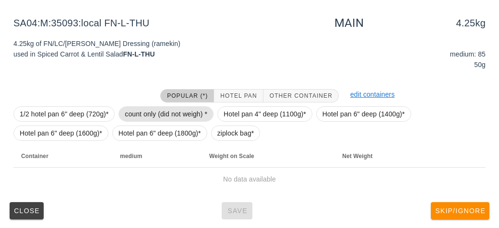
click at [178, 116] on span "count only (did not weigh) *" at bounding box center [166, 114] width 83 height 14
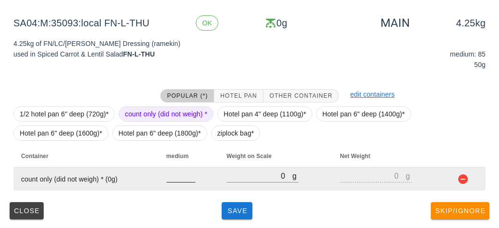
click at [177, 179] on input "number" at bounding box center [181, 176] width 29 height 12
type input "85"
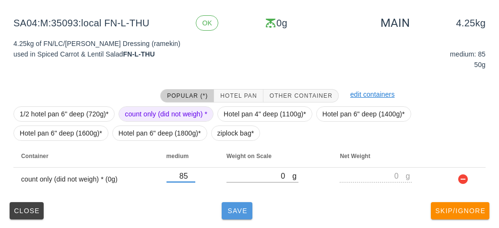
click at [239, 216] on button "Save" at bounding box center [237, 211] width 31 height 17
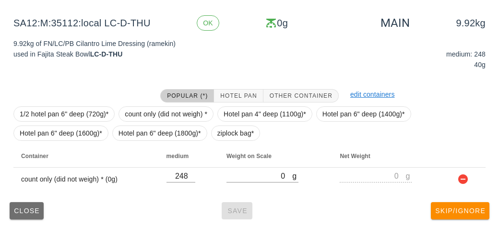
click at [18, 214] on span "Close" at bounding box center [26, 211] width 26 height 8
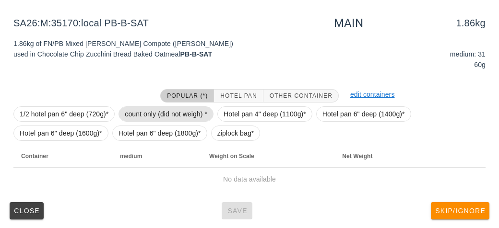
click at [161, 112] on span "count only (did not weigh) *" at bounding box center [166, 114] width 83 height 14
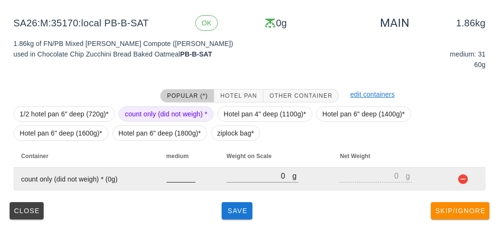
click at [178, 179] on input "number" at bounding box center [181, 176] width 29 height 12
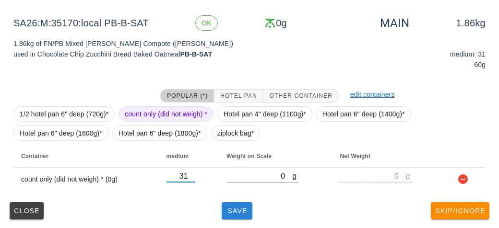
type input "31"
click at [229, 214] on span "Save" at bounding box center [237, 211] width 23 height 8
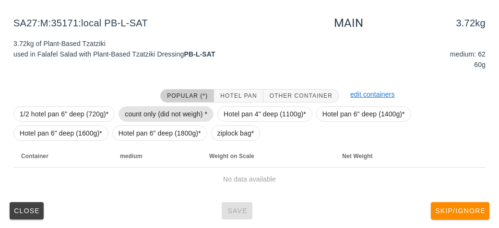
click at [135, 111] on span "count only (did not weigh) *" at bounding box center [166, 114] width 83 height 14
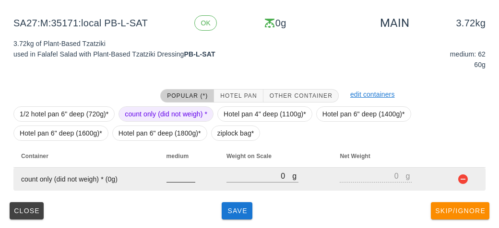
click at [174, 179] on input "number" at bounding box center [181, 176] width 29 height 12
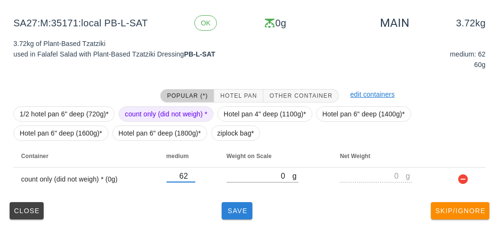
type input "62"
click at [232, 208] on span "Save" at bounding box center [237, 211] width 23 height 8
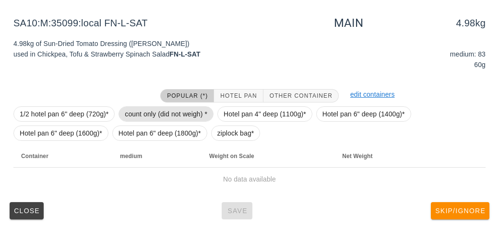
click at [134, 113] on span "count only (did not weigh) *" at bounding box center [166, 114] width 83 height 14
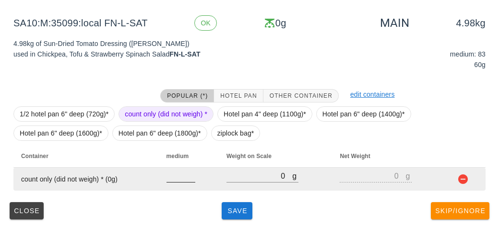
click at [171, 174] on input "number" at bounding box center [181, 176] width 29 height 12
type input "83"
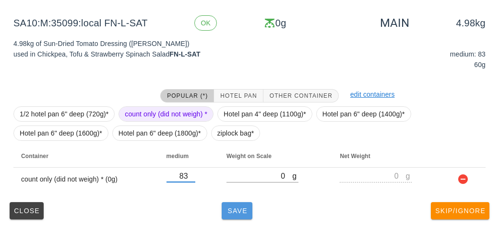
click at [231, 213] on span "Save" at bounding box center [237, 211] width 23 height 8
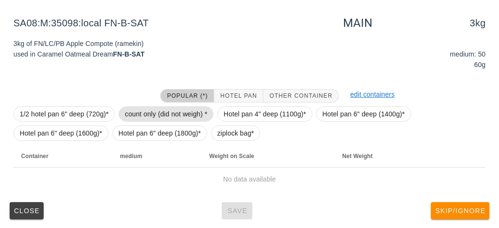
click at [131, 108] on span "count only (did not weigh) *" at bounding box center [166, 114] width 83 height 14
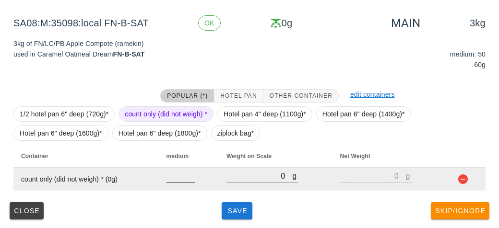
click at [179, 179] on input "number" at bounding box center [181, 176] width 29 height 12
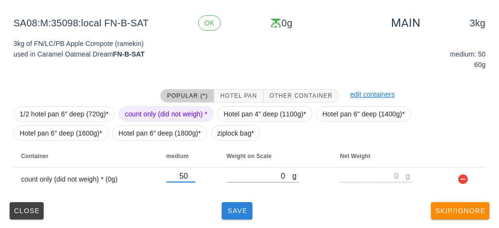
type input "50"
click at [242, 215] on button "Save" at bounding box center [237, 211] width 31 height 17
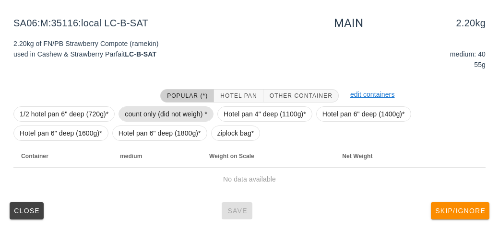
click at [149, 110] on span "count only (did not weigh) *" at bounding box center [166, 114] width 83 height 14
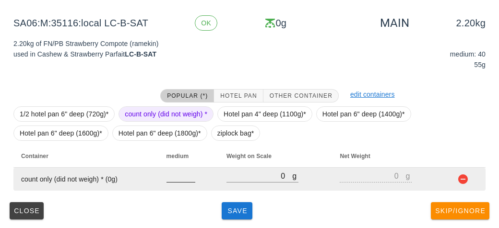
click at [179, 179] on input "number" at bounding box center [181, 176] width 29 height 12
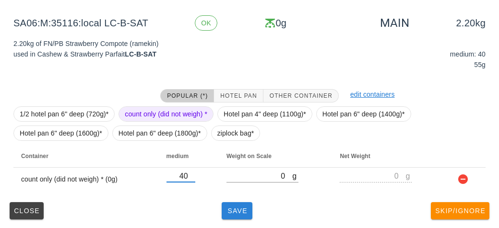
type input "40"
click at [234, 218] on button "Save" at bounding box center [237, 211] width 31 height 17
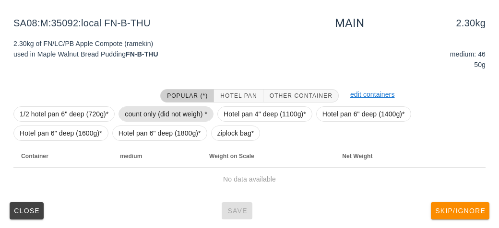
click at [148, 115] on span "count only (did not weigh) *" at bounding box center [166, 114] width 83 height 14
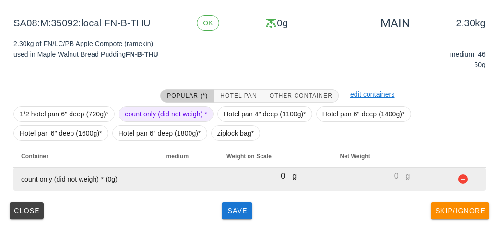
click at [177, 179] on input "number" at bounding box center [181, 176] width 29 height 12
type input "46"
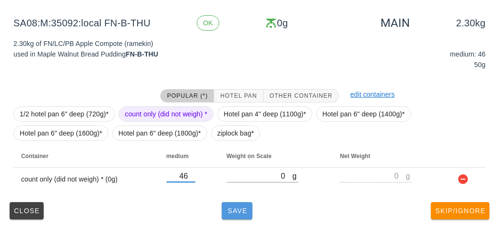
click at [239, 215] on button "Save" at bounding box center [237, 211] width 31 height 17
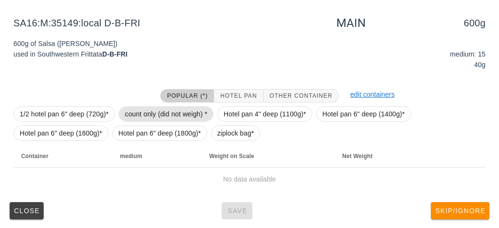
click at [135, 114] on span "count only (did not weigh) *" at bounding box center [166, 114] width 83 height 14
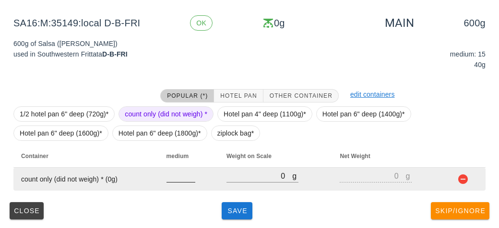
click at [176, 177] on input "number" at bounding box center [181, 176] width 29 height 12
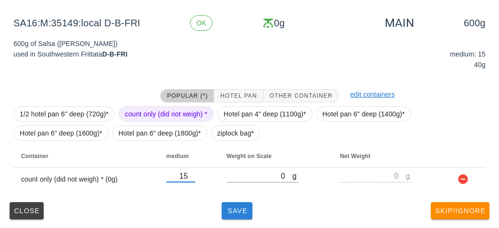
type input "15"
click at [240, 216] on button "Save" at bounding box center [237, 211] width 31 height 17
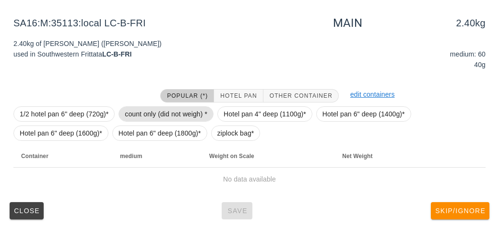
click at [137, 111] on span "count only (did not weigh) *" at bounding box center [166, 114] width 83 height 14
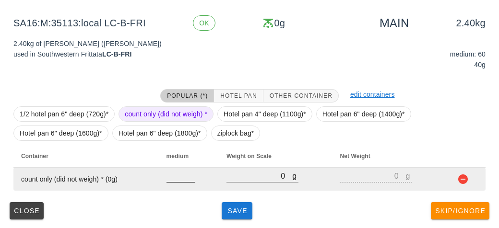
click at [182, 176] on input "number" at bounding box center [181, 176] width 29 height 12
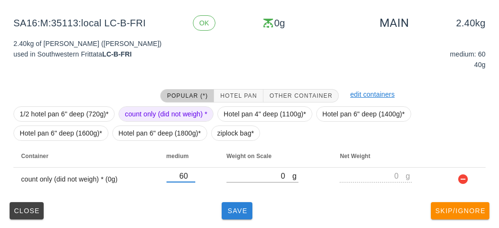
type input "60"
click at [236, 215] on button "Save" at bounding box center [237, 211] width 31 height 17
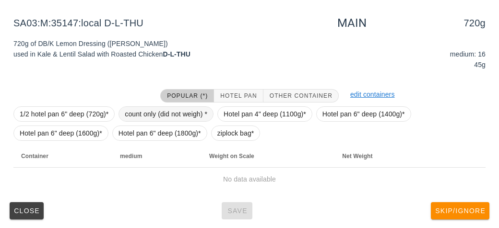
click at [156, 107] on span "count only (did not weigh) *" at bounding box center [166, 114] width 83 height 14
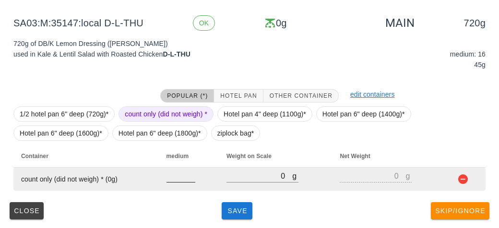
click at [177, 179] on input "number" at bounding box center [181, 176] width 29 height 12
type input "16"
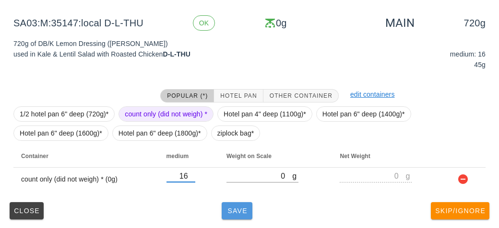
click at [238, 217] on button "Save" at bounding box center [237, 211] width 31 height 17
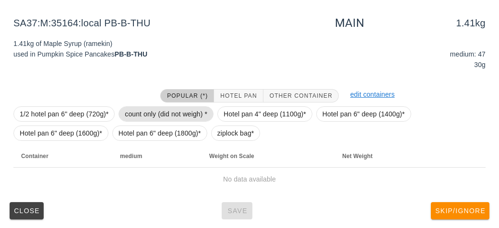
click at [154, 115] on span "count only (did not weigh) *" at bounding box center [166, 114] width 83 height 14
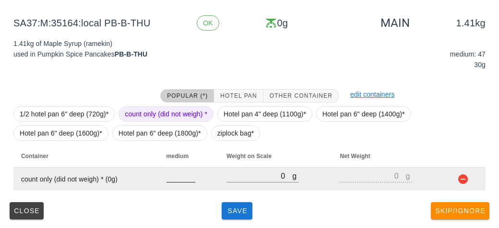
click at [173, 179] on input "number" at bounding box center [181, 176] width 29 height 12
type input "47"
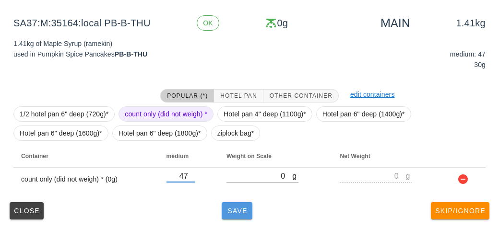
click at [242, 215] on button "Save" at bounding box center [237, 211] width 31 height 17
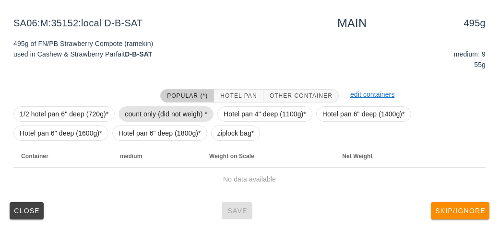
click at [137, 111] on span "count only (did not weigh) *" at bounding box center [166, 114] width 83 height 14
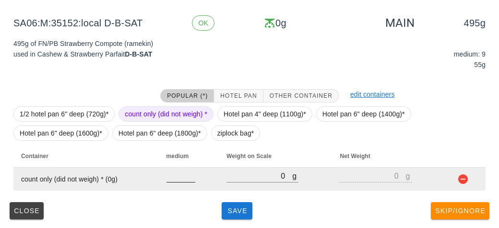
click at [184, 179] on input "number" at bounding box center [181, 176] width 29 height 12
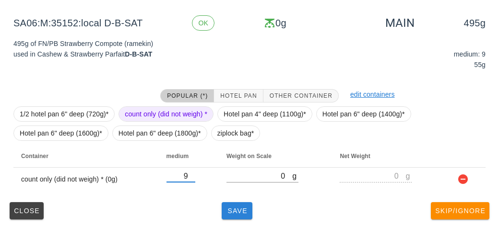
type input "9"
click at [242, 215] on button "Save" at bounding box center [237, 211] width 31 height 17
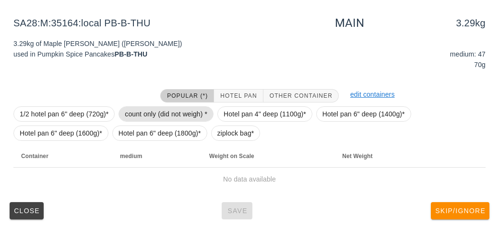
click at [155, 107] on span "count only (did not weigh) *" at bounding box center [166, 114] width 83 height 14
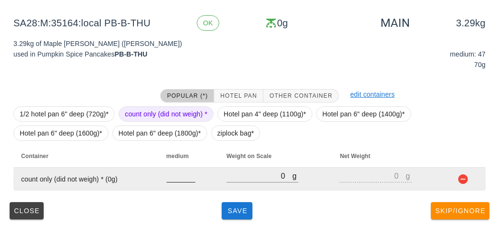
click at [179, 174] on input "number" at bounding box center [181, 176] width 29 height 12
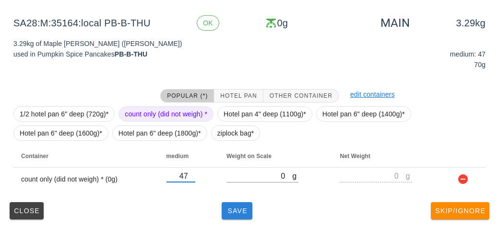
type input "47"
click at [245, 217] on button "Save" at bounding box center [237, 211] width 31 height 17
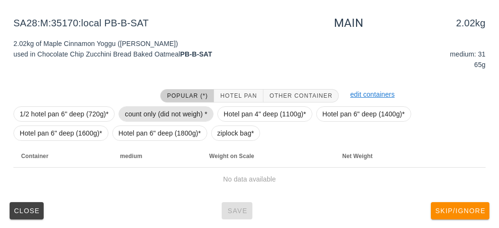
click at [138, 108] on span "count only (did not weigh) *" at bounding box center [166, 114] width 83 height 14
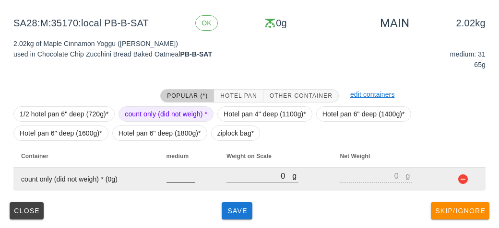
click at [177, 176] on input "number" at bounding box center [181, 176] width 29 height 12
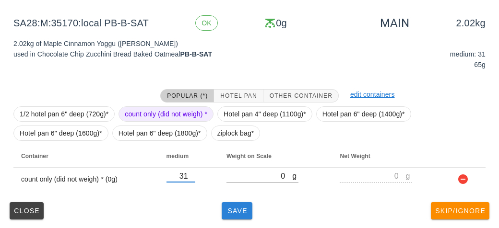
type input "31"
click at [237, 215] on button "Save" at bounding box center [237, 211] width 31 height 17
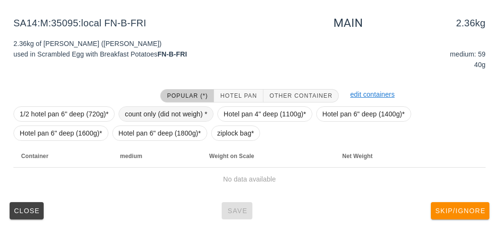
click at [138, 107] on span "count only (did not weigh) *" at bounding box center [166, 114] width 83 height 14
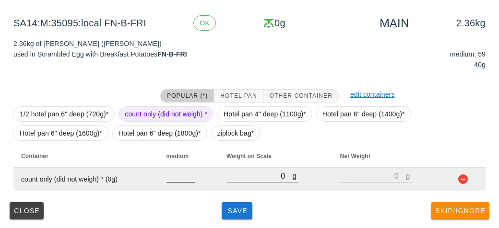
click at [174, 178] on input "number" at bounding box center [181, 176] width 29 height 12
type input "59"
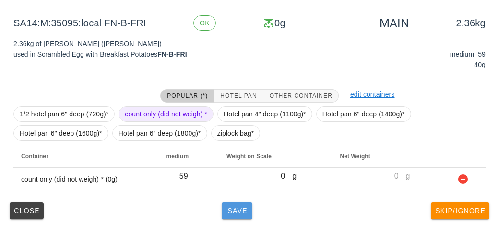
click at [239, 209] on span "Save" at bounding box center [237, 211] width 23 height 8
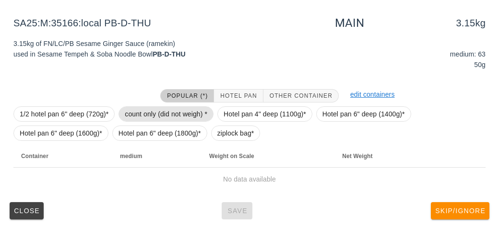
click at [145, 119] on span "count only (did not weigh) *" at bounding box center [166, 114] width 83 height 14
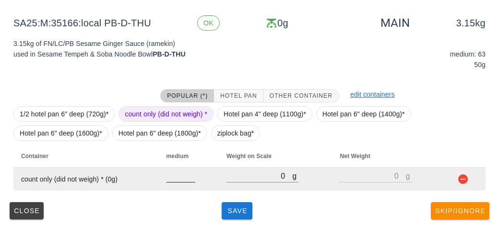
click at [173, 178] on input "number" at bounding box center [181, 176] width 29 height 12
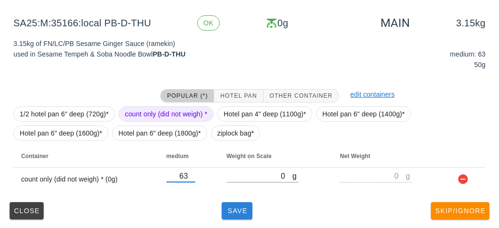
type input "63"
click at [225, 217] on button "Save" at bounding box center [237, 211] width 31 height 17
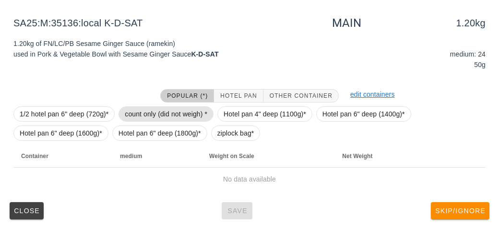
click at [147, 112] on span "count only (did not weigh) *" at bounding box center [166, 114] width 83 height 14
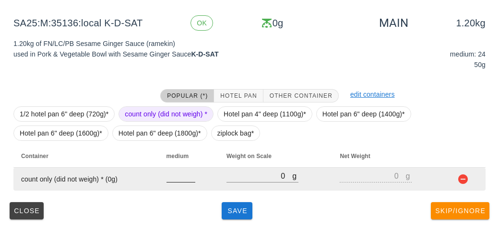
click at [187, 177] on input "number" at bounding box center [181, 176] width 29 height 12
type input "24"
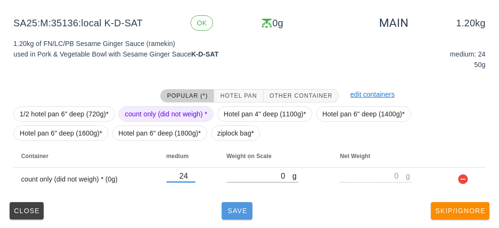
click at [237, 213] on span "Save" at bounding box center [237, 211] width 23 height 8
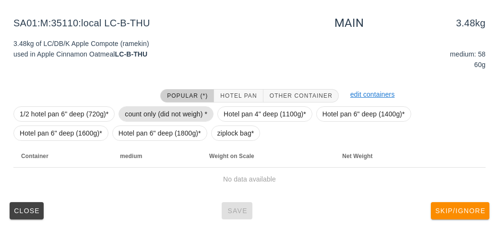
click at [136, 111] on span "count only (did not weigh) *" at bounding box center [166, 114] width 83 height 14
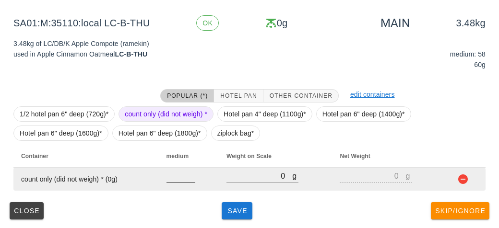
click at [186, 179] on input "number" at bounding box center [181, 176] width 29 height 12
type input "58"
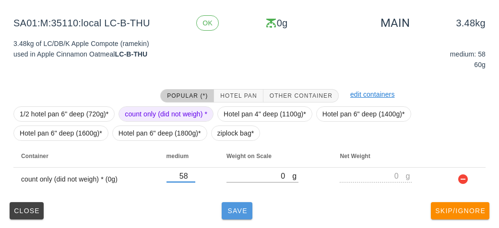
click at [234, 215] on button "Save" at bounding box center [237, 211] width 31 height 17
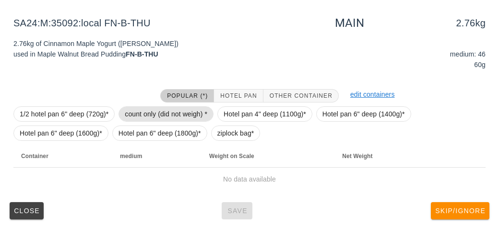
click at [138, 107] on span "count only (did not weigh) *" at bounding box center [166, 114] width 83 height 14
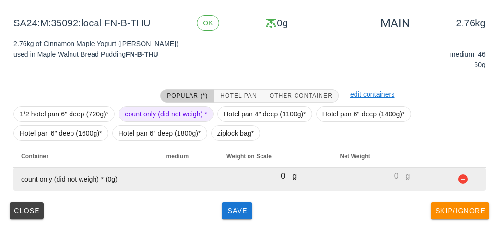
click at [186, 173] on input "number" at bounding box center [181, 176] width 29 height 12
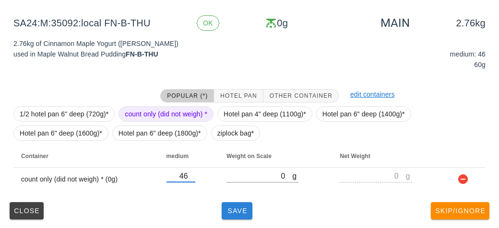
type input "46"
click at [238, 211] on span "Save" at bounding box center [237, 211] width 23 height 8
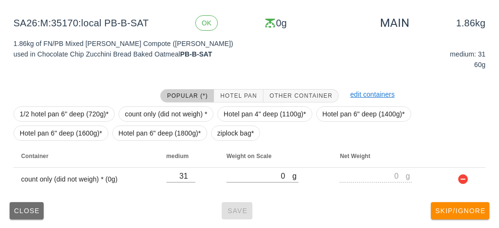
click at [31, 213] on span "Close" at bounding box center [26, 211] width 26 height 8
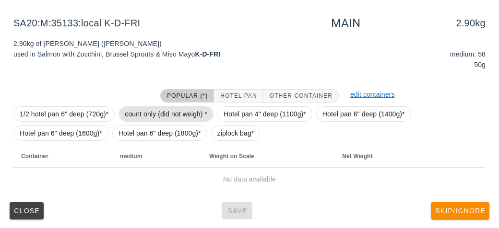
click at [142, 108] on span "count only (did not weigh) *" at bounding box center [166, 114] width 83 height 14
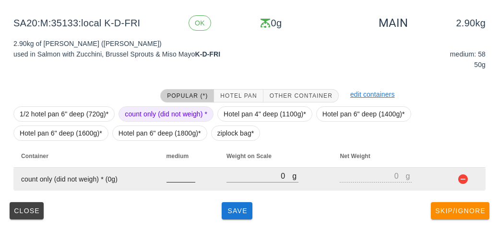
click at [177, 179] on input "number" at bounding box center [181, 176] width 29 height 12
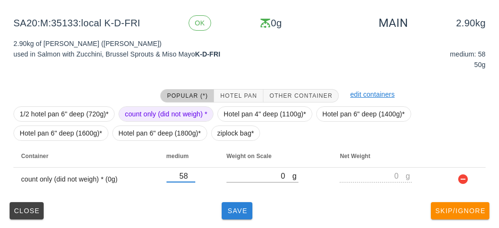
type input "58"
click at [229, 212] on span "Save" at bounding box center [237, 211] width 23 height 8
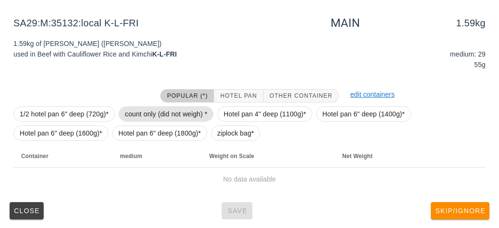
click at [147, 107] on span "count only (did not weigh) *" at bounding box center [166, 114] width 83 height 14
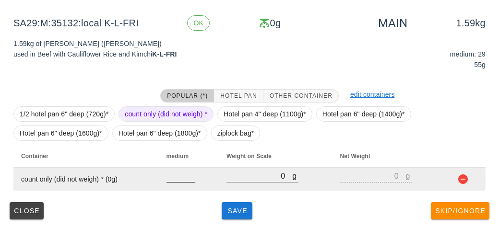
click at [173, 179] on input "number" at bounding box center [181, 176] width 29 height 12
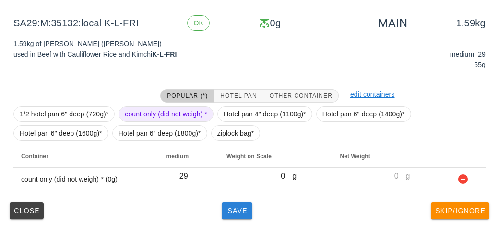
type input "29"
click at [238, 209] on span "Save" at bounding box center [237, 211] width 23 height 8
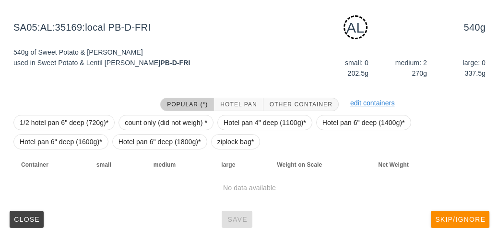
scroll to position [153, 0]
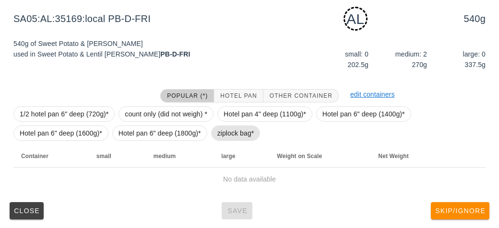
click at [236, 130] on span "ziplock bag*" at bounding box center [235, 133] width 37 height 14
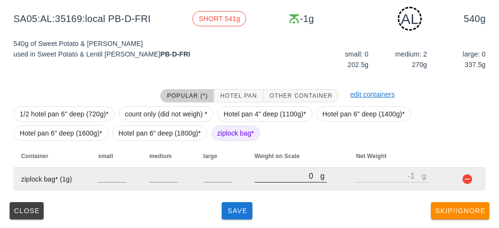
click at [255, 178] on input "0" at bounding box center [288, 176] width 66 height 12
type input "70"
type input "69"
type input "700"
type input "699"
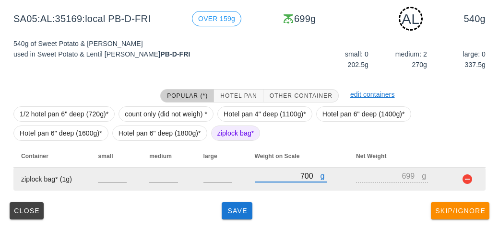
type input "700"
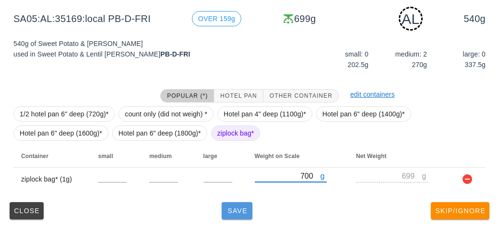
click at [236, 217] on button "Save" at bounding box center [237, 211] width 31 height 17
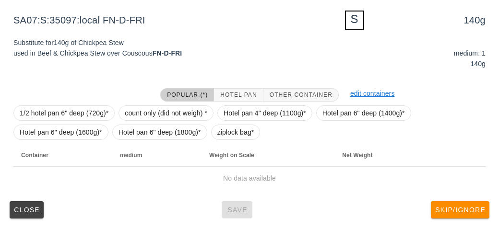
scroll to position [148, 0]
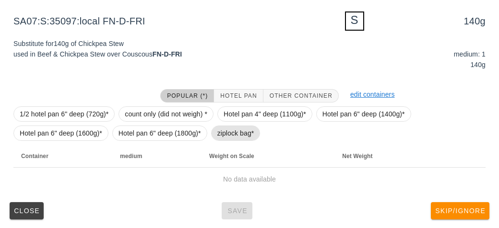
click at [234, 139] on span "ziplock bag*" at bounding box center [235, 133] width 37 height 14
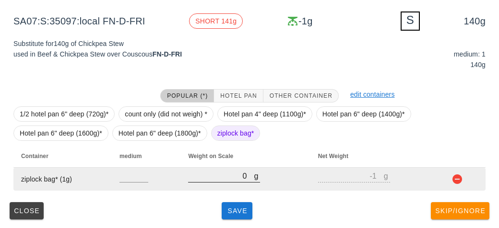
click at [243, 173] on input "0" at bounding box center [221, 176] width 66 height 12
type input "10"
type input "9"
type input "190"
type input "189"
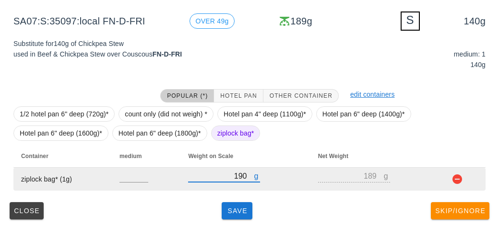
type input "190"
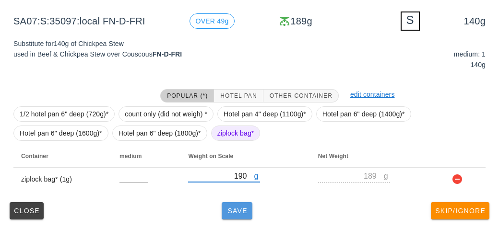
click at [240, 216] on button "Save" at bounding box center [237, 211] width 31 height 17
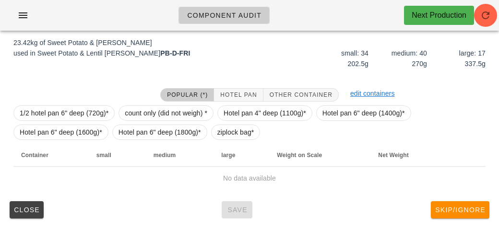
scroll to position [144, 0]
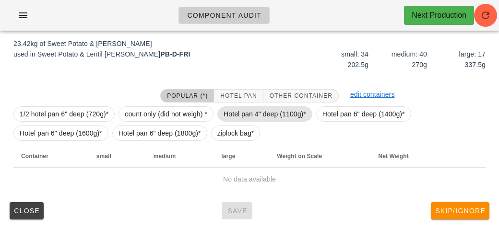
click at [250, 107] on span "Hotel pan 4" deep (1100g)*" at bounding box center [265, 114] width 83 height 14
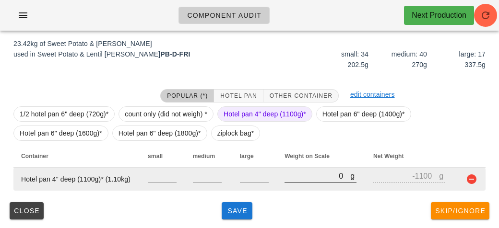
click at [286, 175] on input "0" at bounding box center [318, 176] width 66 height 12
type input "10"
type input "-1090"
type input "140"
type input "-960"
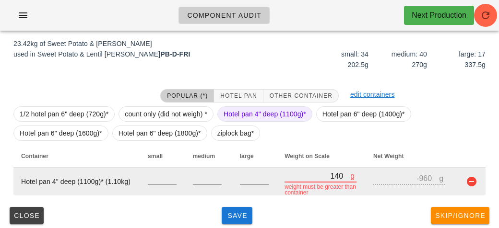
type input "1490"
type input "390"
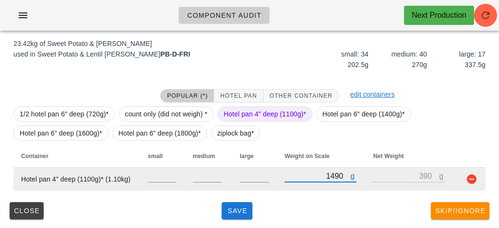
type input "14980"
type input "13880"
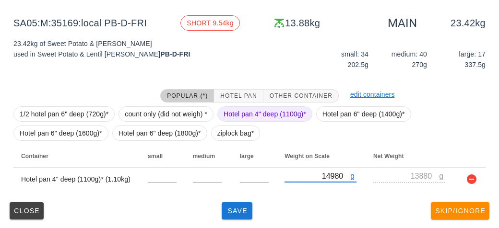
type input "14980"
click at [258, 120] on span "Hotel pan 4" deep (1100g)*" at bounding box center [265, 114] width 83 height 14
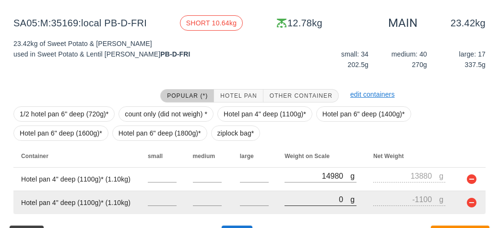
click at [295, 202] on input "0" at bounding box center [318, 199] width 66 height 12
type input "130"
type input "-970"
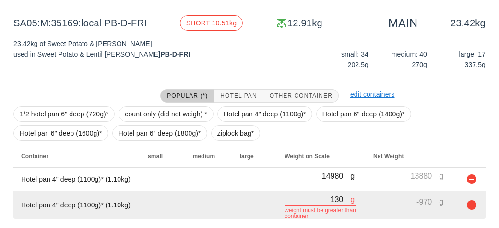
type input "1350"
type input "250"
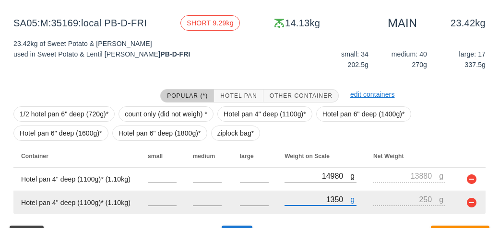
type input "13540"
type input "12440"
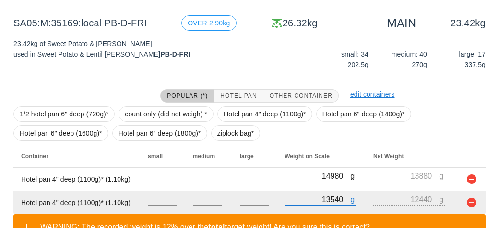
scroll to position [212, 0]
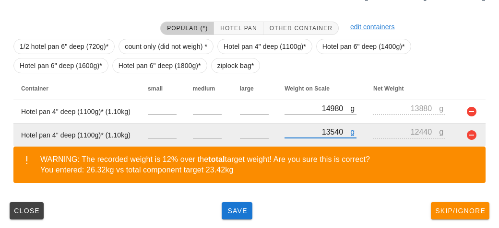
type input "13540"
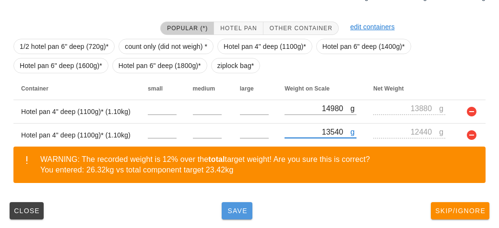
click at [227, 208] on span "Save" at bounding box center [237, 211] width 23 height 8
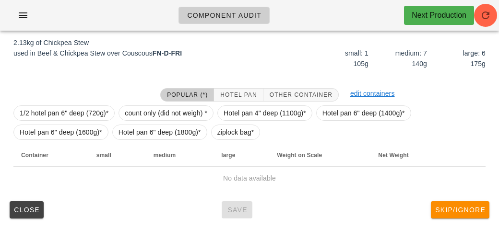
scroll to position [153, 0]
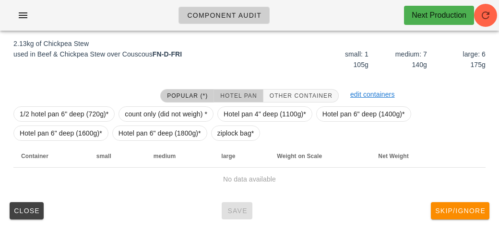
click at [244, 93] on span "Hotel Pan" at bounding box center [238, 96] width 37 height 7
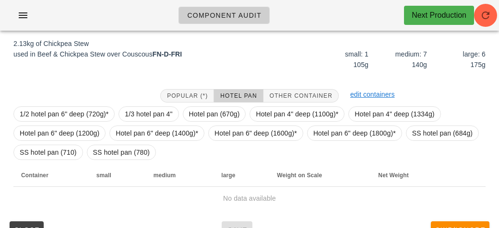
click at [234, 96] on span "Hotel Pan" at bounding box center [238, 96] width 37 height 7
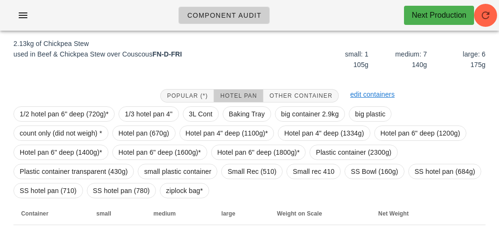
click at [240, 96] on span "Hotel Pan" at bounding box center [238, 96] width 37 height 7
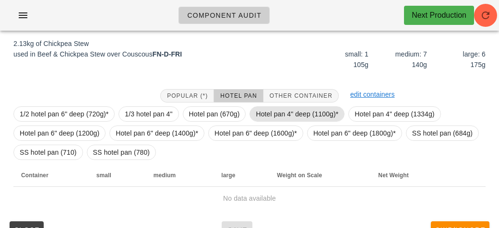
click at [269, 109] on span "Hotel pan 4" deep (1100g)*" at bounding box center [297, 114] width 83 height 14
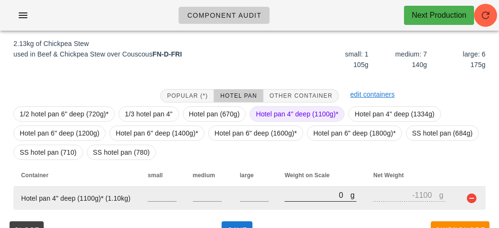
click at [312, 197] on input "0" at bounding box center [318, 195] width 66 height 12
type input "30"
type input "-1070"
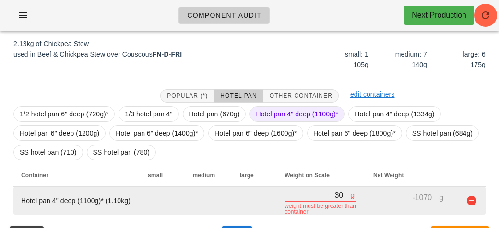
type input "360"
type input "-740"
type input "3660"
type input "2560"
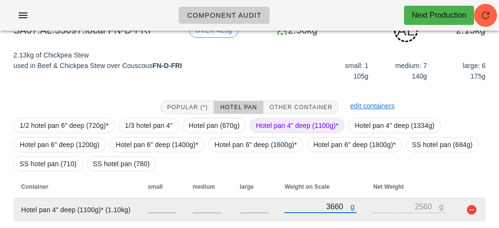
scroll to position [172, 0]
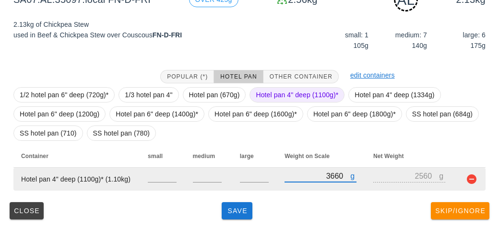
type input "3660"
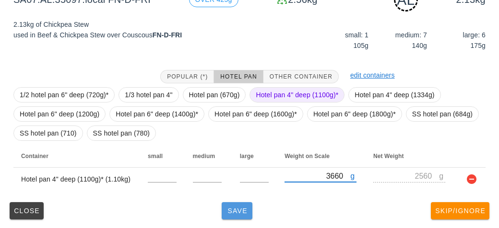
click at [230, 203] on button "Save" at bounding box center [237, 211] width 31 height 17
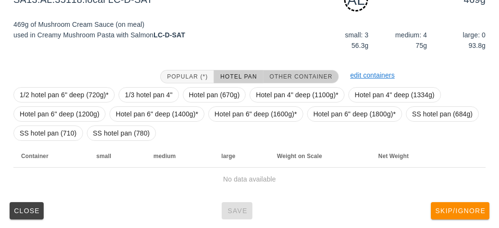
click at [296, 70] on button "Other Container" at bounding box center [300, 76] width 75 height 13
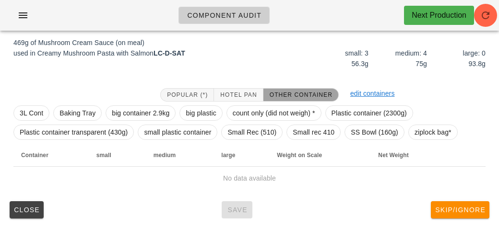
scroll to position [153, 0]
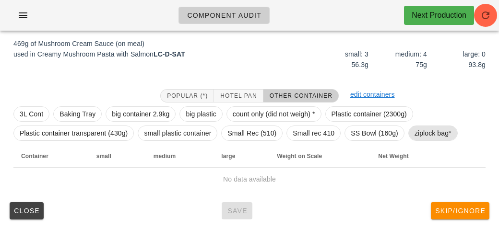
click at [426, 138] on span "ziplock bag*" at bounding box center [433, 133] width 37 height 14
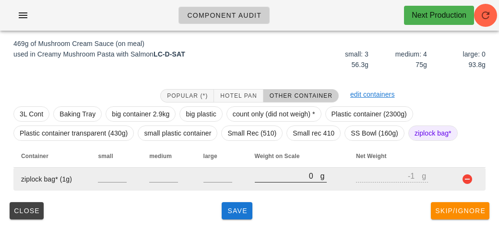
click at [279, 181] on input "0" at bounding box center [288, 176] width 66 height 12
type input "50"
type input "49"
type input "570"
type input "569"
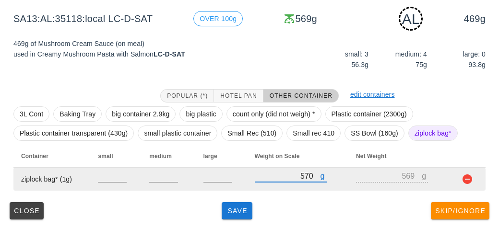
type input "570"
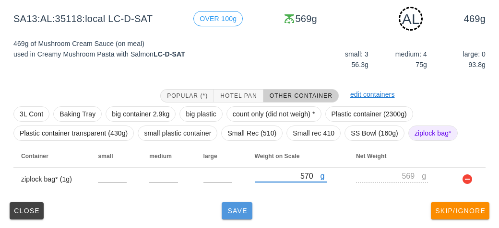
click at [234, 205] on button "Save" at bounding box center [237, 211] width 31 height 17
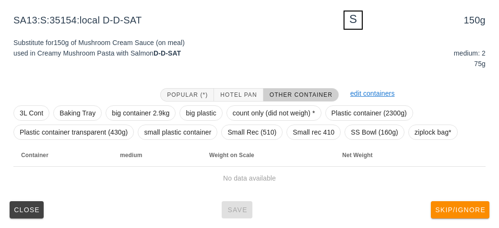
scroll to position [148, 0]
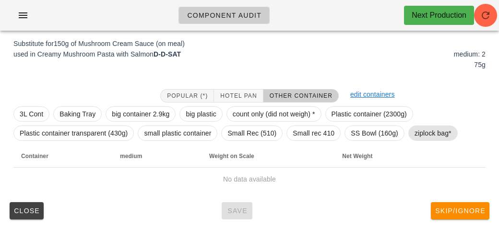
click at [425, 135] on span "ziplock bag*" at bounding box center [433, 133] width 37 height 14
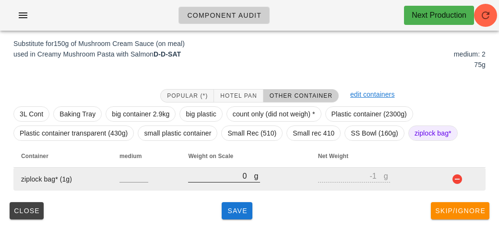
click at [215, 175] on input "0" at bounding box center [221, 176] width 66 height 12
type input "90"
type input "89"
type input "950"
type input "949"
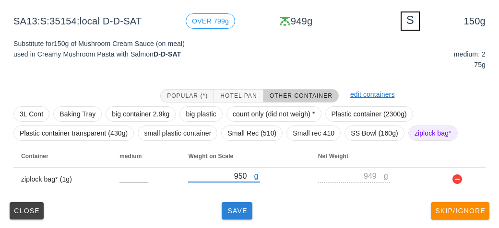
type input "950"
click at [242, 218] on button "Save" at bounding box center [237, 211] width 31 height 17
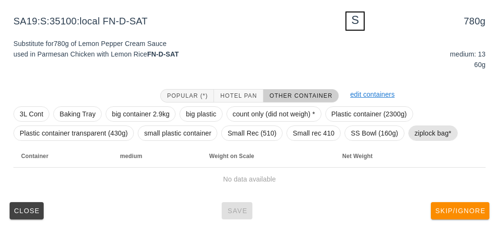
click at [427, 134] on span "ziplock bag*" at bounding box center [433, 133] width 37 height 14
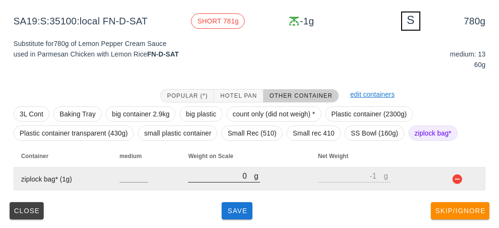
click at [237, 175] on input "0" at bounding box center [221, 176] width 66 height 12
type input "120"
type input "119"
type input "120"
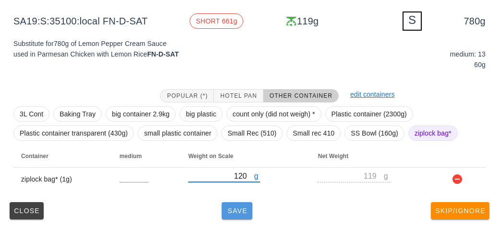
click at [251, 210] on button "Save" at bounding box center [237, 211] width 31 height 17
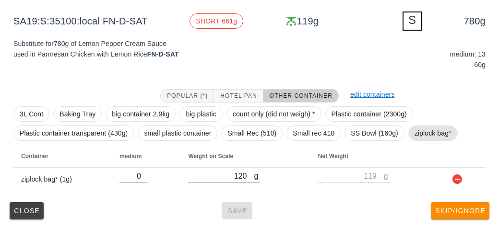
click at [418, 137] on span "ziplock bag*" at bounding box center [433, 133] width 37 height 14
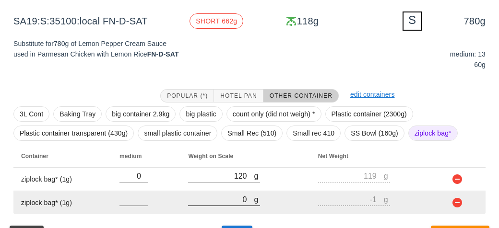
click at [233, 199] on input "0" at bounding box center [221, 199] width 66 height 12
type input "60"
type input "59"
type input "610"
type input "609"
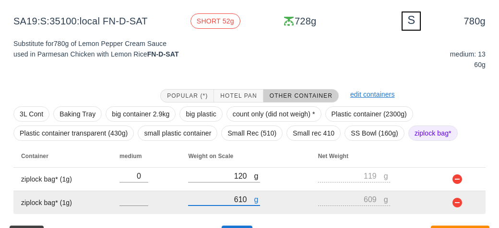
scroll to position [171, 0]
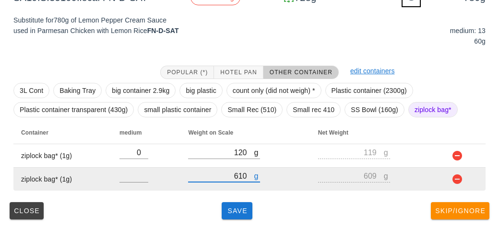
type input "610"
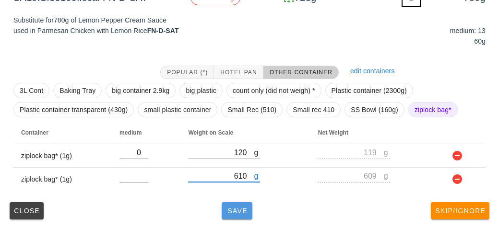
click at [227, 215] on button "Save" at bounding box center [237, 211] width 31 height 17
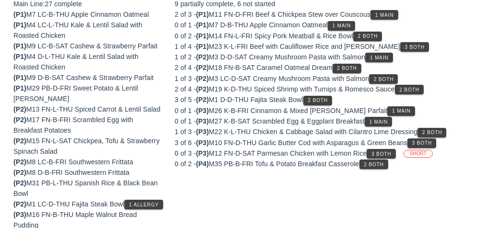
scroll to position [153, 0]
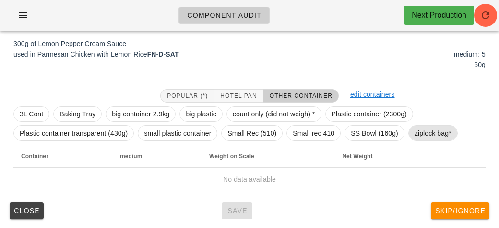
click at [438, 131] on span "ziplock bag*" at bounding box center [433, 133] width 37 height 14
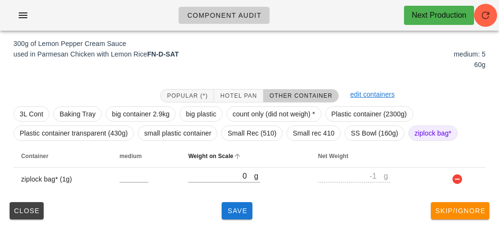
click at [231, 166] on th "Weight on Scale" at bounding box center [245, 156] width 130 height 23
click at [205, 161] on th "Weight on Scale" at bounding box center [245, 156] width 130 height 23
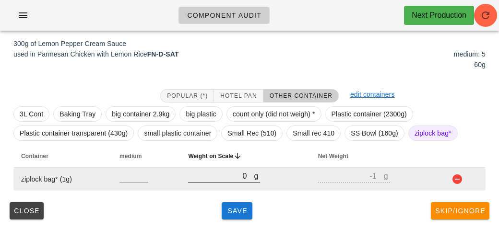
click at [199, 172] on input "0" at bounding box center [221, 176] width 66 height 12
type input "40"
type input "39"
type input "430"
type input "429"
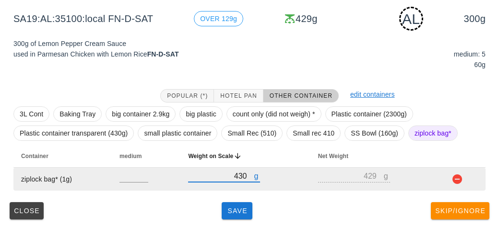
type input "430"
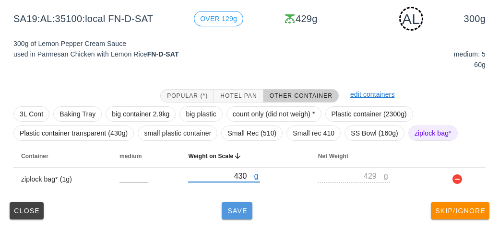
click at [236, 214] on span "Save" at bounding box center [237, 211] width 23 height 8
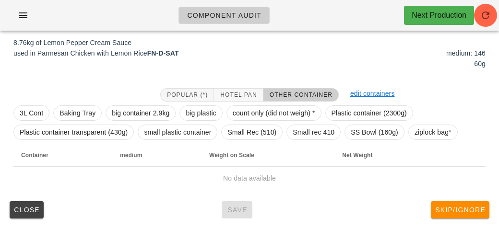
scroll to position [144, 0]
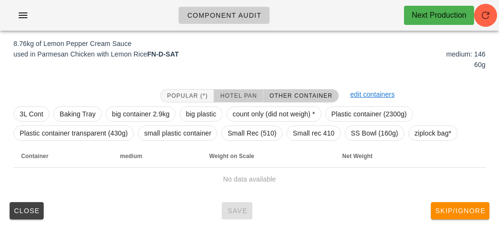
click at [242, 91] on button "Hotel Pan" at bounding box center [238, 95] width 49 height 13
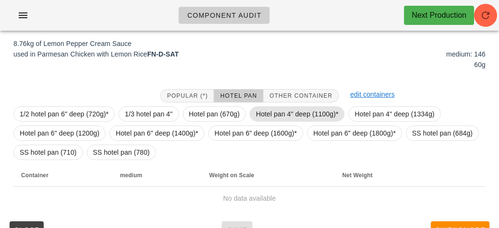
click at [274, 118] on span "Hotel pan 4" deep (1100g)*" at bounding box center [297, 114] width 83 height 14
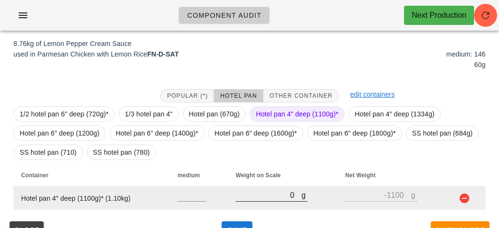
click at [276, 199] on input "0" at bounding box center [269, 195] width 66 height 12
type input "10"
type input "-1090"
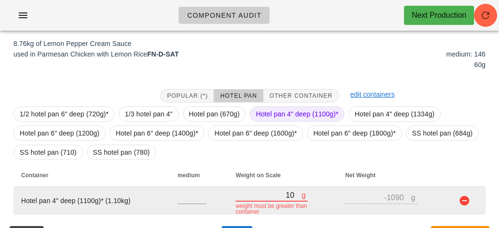
type input "100"
type input "-1000"
type input "1040"
type input "-60"
type input "10430"
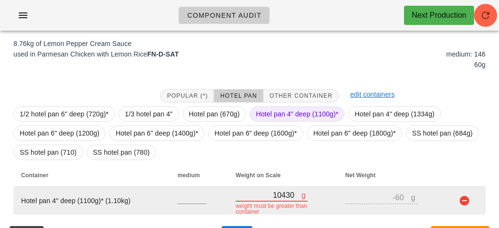
type input "9330"
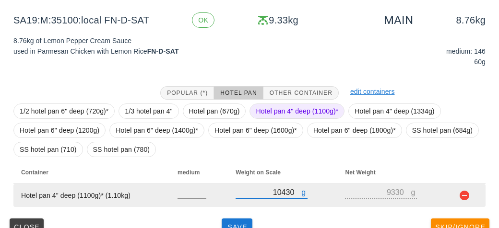
scroll to position [163, 0]
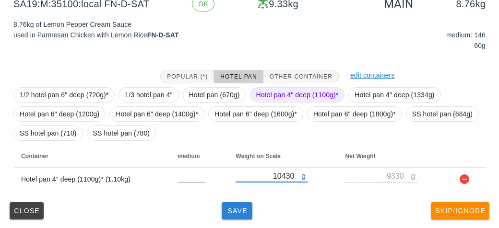
type input "10430"
click at [231, 213] on span "Save" at bounding box center [237, 211] width 23 height 8
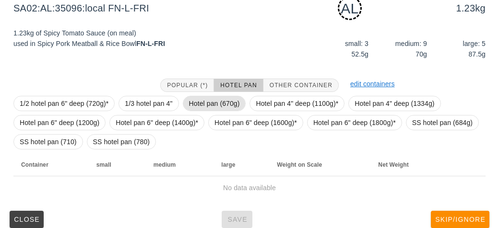
click at [216, 106] on span "Hotel pan (670g)" at bounding box center [214, 103] width 51 height 14
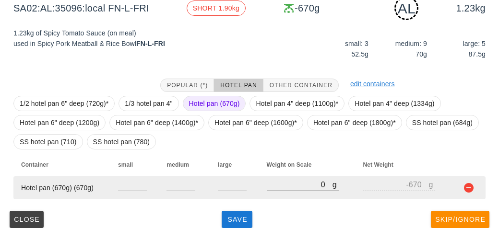
click at [279, 190] on input "0" at bounding box center [300, 185] width 66 height 12
type input "20"
type input "-650"
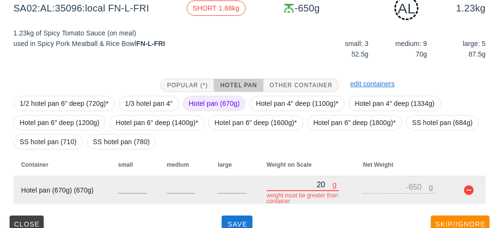
type input "220"
type input "-450"
type input "2260"
type input "1590"
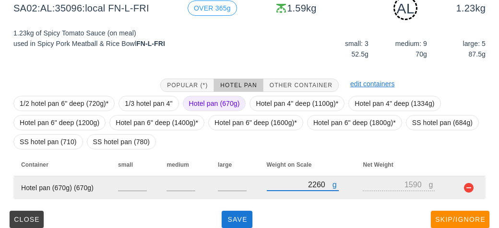
scroll to position [172, 0]
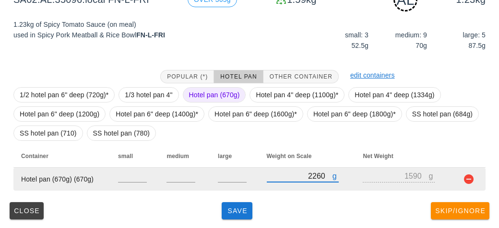
type input "2260"
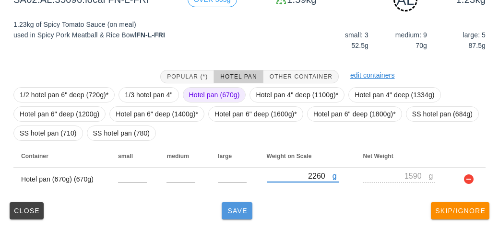
click at [232, 213] on span "Save" at bounding box center [237, 211] width 23 height 8
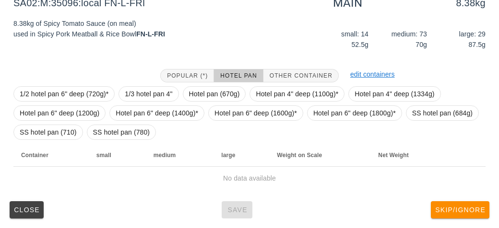
scroll to position [163, 0]
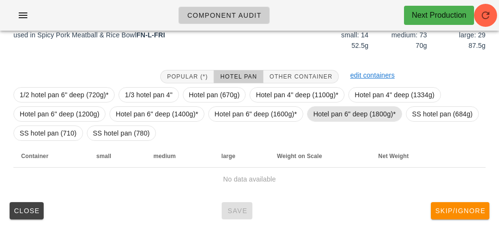
click at [322, 115] on span "Hotel pan 6" deep (1800g)*" at bounding box center [354, 114] width 83 height 14
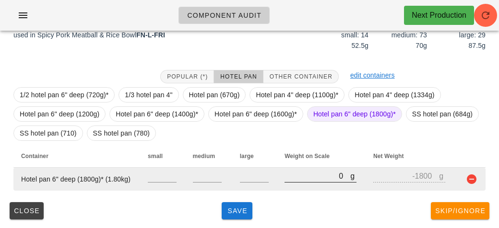
click at [307, 179] on input "0" at bounding box center [318, 176] width 66 height 12
type input "10"
type input "-1790"
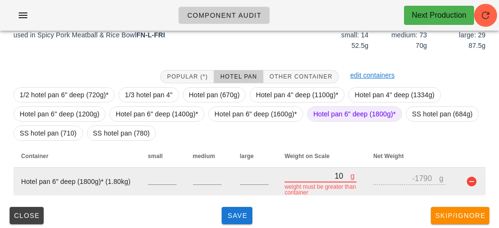
type input "100"
type input "-1700"
type input "1030"
type input "-770"
type input "10360"
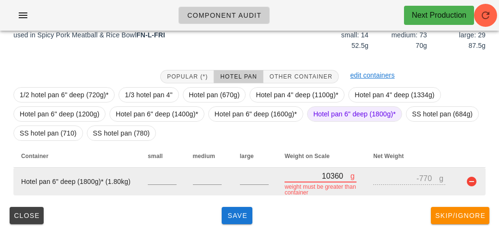
type input "8560"
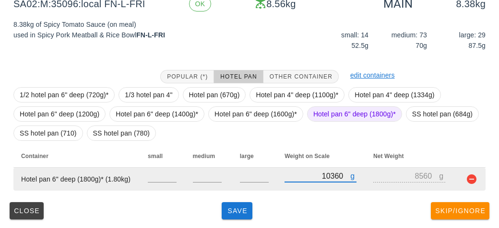
type input "10360"
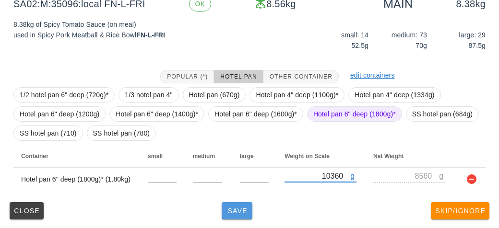
click at [235, 205] on button "Save" at bounding box center [237, 211] width 31 height 17
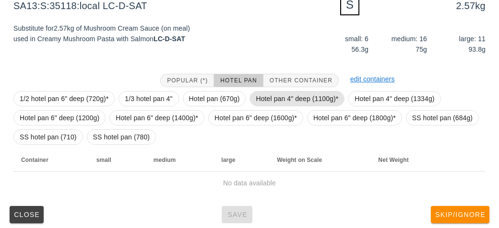
click at [277, 98] on span "Hotel pan 4" deep (1100g)*" at bounding box center [297, 99] width 83 height 14
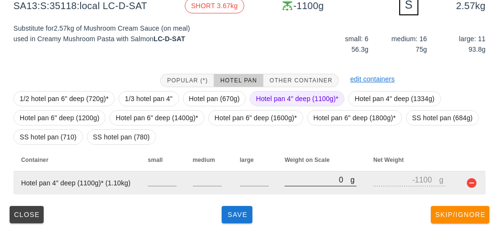
click at [313, 180] on input "0" at bounding box center [318, 180] width 66 height 12
type input "40"
type input "-1060"
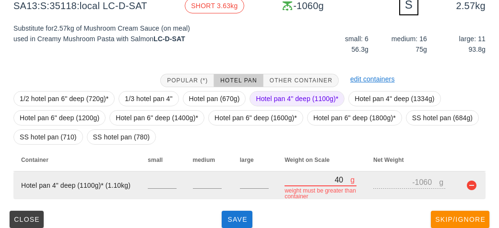
type input "400"
type input "-700"
type input "4000"
type input "2900"
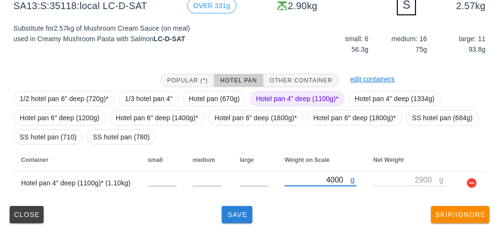
type input "4000"
click at [233, 222] on button "Save" at bounding box center [237, 214] width 31 height 17
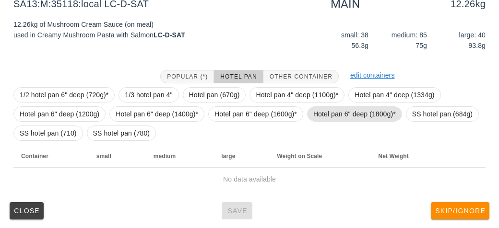
click at [329, 112] on span "Hotel pan 6" deep (1800g)*" at bounding box center [354, 114] width 83 height 14
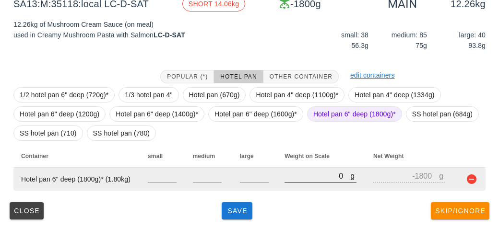
click at [298, 176] on input "0" at bounding box center [318, 176] width 66 height 12
type input "80"
type input "-1720"
type input "870"
type input "-930"
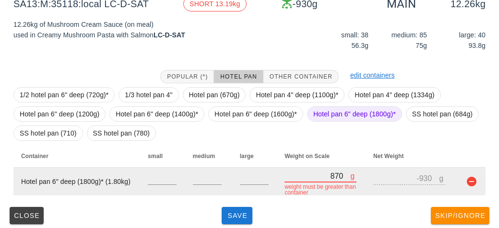
type input "8740"
type input "6940"
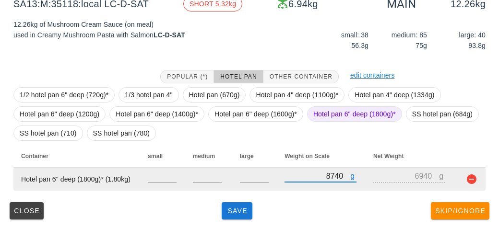
type input "8740"
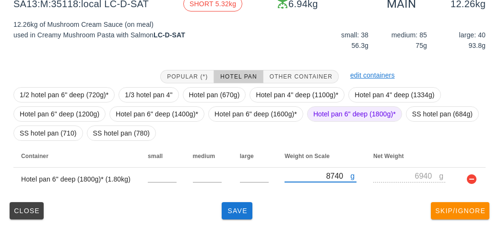
click at [335, 113] on span "Hotel pan 6" deep (1800g)*" at bounding box center [354, 114] width 83 height 14
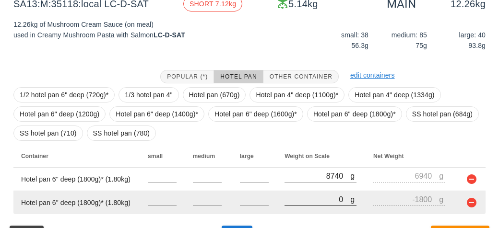
click at [314, 203] on input "0" at bounding box center [318, 199] width 66 height 12
type input "80"
type input "-1720"
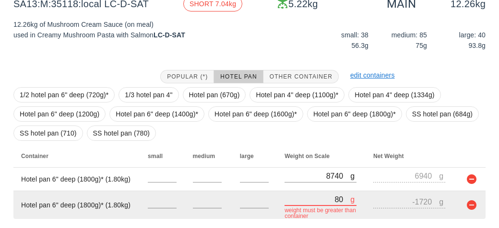
type input "860"
type input "-940"
type input "8660"
type input "6860"
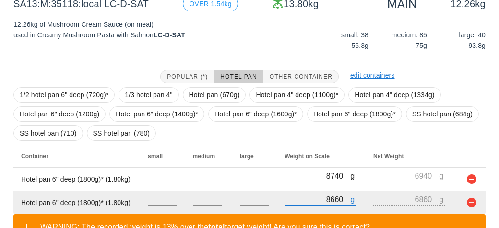
scroll to position [231, 0]
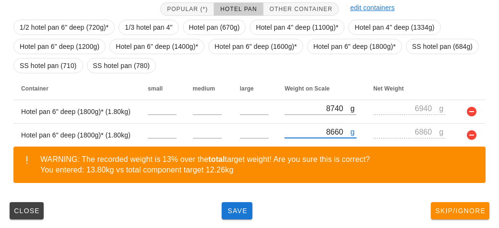
type input "8660"
click at [239, 223] on div "(5) local: Thu-Sat ([DATE]-[DATE]) MI (13) PR (72) SA (109) ST (98) VE (96) Sca…" at bounding box center [249, 19] width 499 height 422
click at [242, 213] on span "Save" at bounding box center [237, 211] width 23 height 8
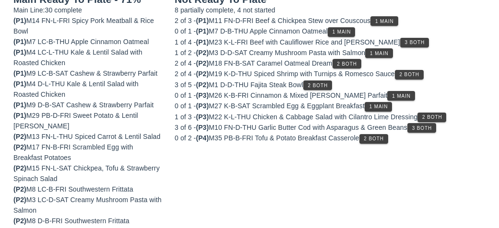
scroll to position [168, 0]
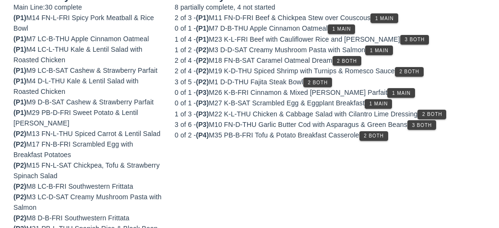
scroll to position [163, 0]
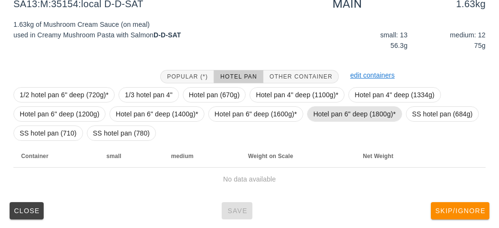
click at [327, 115] on span "Hotel pan 6" deep (1800g)*" at bounding box center [354, 114] width 83 height 14
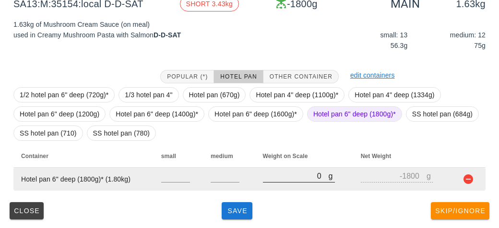
click at [279, 178] on input "0" at bounding box center [296, 176] width 66 height 12
type input "30"
type input "-1770"
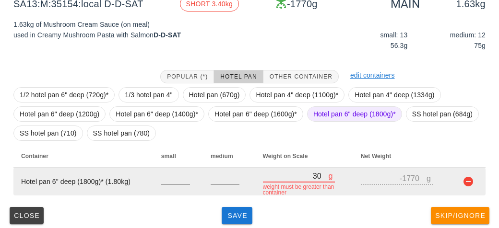
type input "340"
type input "-1460"
type input "3430"
type input "1630"
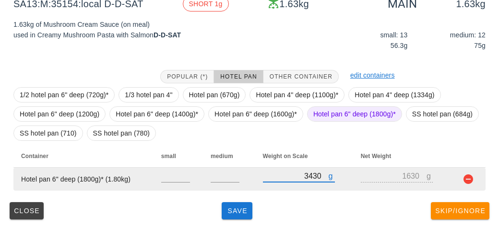
type input "343"
type input "-1457"
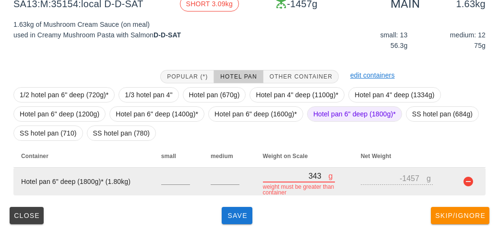
type input "3431"
type input "1631"
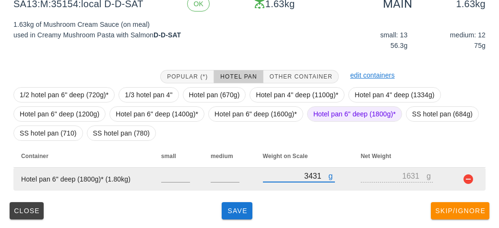
type input "3431"
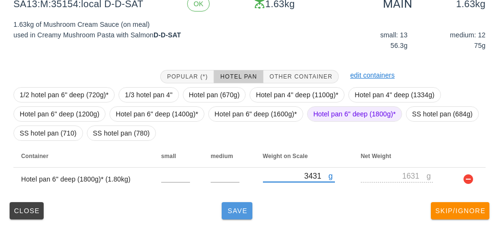
click at [239, 211] on span "Save" at bounding box center [237, 211] width 23 height 8
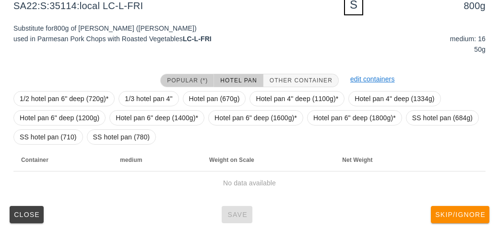
click at [171, 77] on span "Popular (*)" at bounding box center [187, 80] width 41 height 7
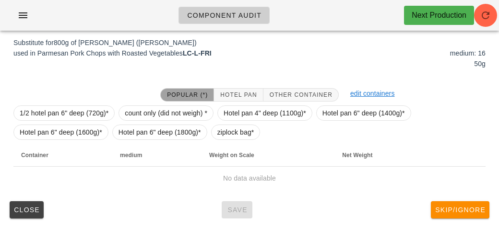
scroll to position [148, 0]
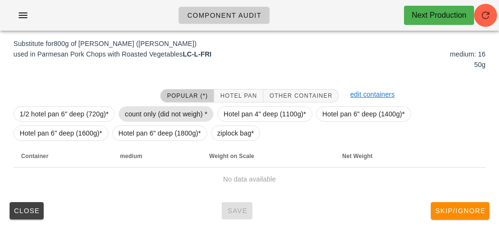
click at [152, 107] on span "count only (did not weigh) *" at bounding box center [166, 114] width 83 height 14
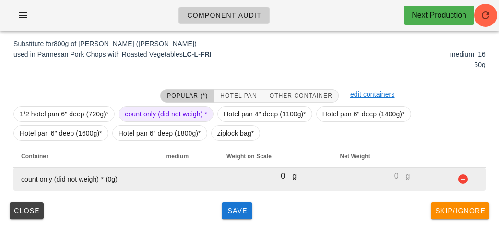
click at [176, 180] on input "number" at bounding box center [181, 176] width 29 height 12
type input "16"
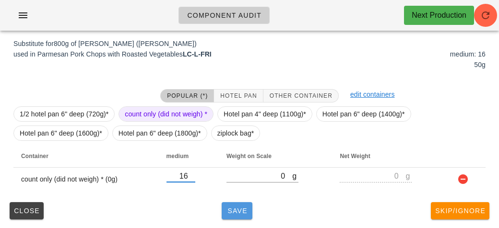
click at [236, 208] on span "Save" at bounding box center [237, 211] width 23 height 8
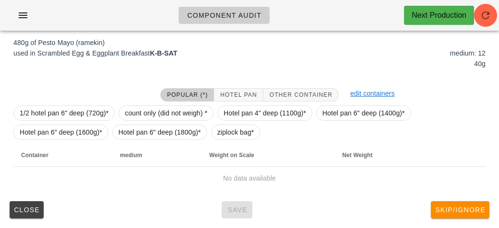
scroll to position [144, 0]
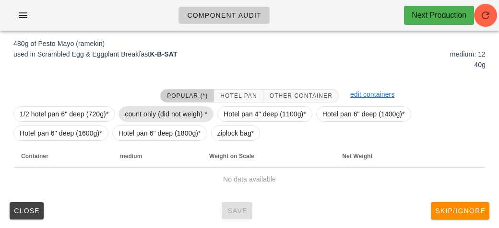
click at [155, 107] on span "count only (did not weigh) *" at bounding box center [166, 114] width 83 height 14
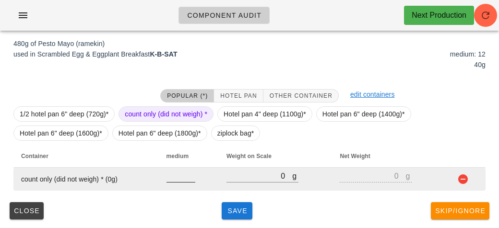
click at [182, 173] on input "number" at bounding box center [181, 176] width 29 height 12
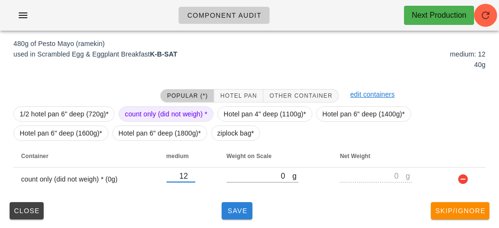
type input "12"
click at [234, 212] on span "Save" at bounding box center [237, 211] width 23 height 8
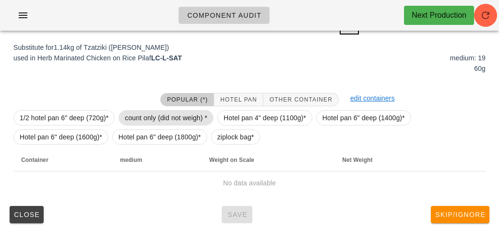
click at [138, 113] on span "count only (did not weigh) *" at bounding box center [166, 118] width 83 height 14
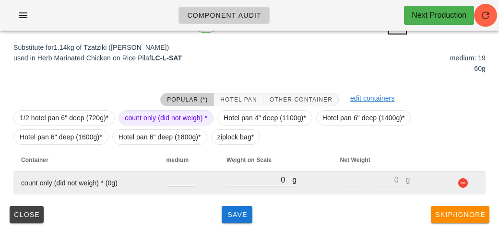
click at [182, 182] on input "number" at bounding box center [181, 180] width 29 height 12
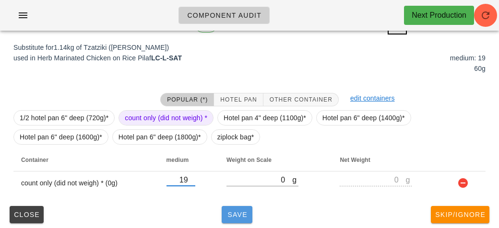
click at [227, 211] on span "Save" at bounding box center [237, 215] width 23 height 8
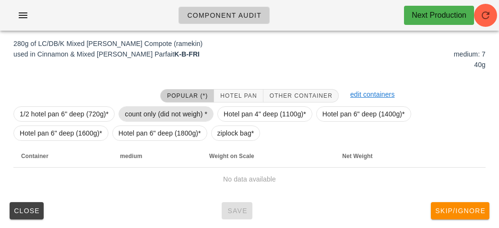
click at [152, 111] on span "count only (did not weigh) *" at bounding box center [166, 114] width 83 height 14
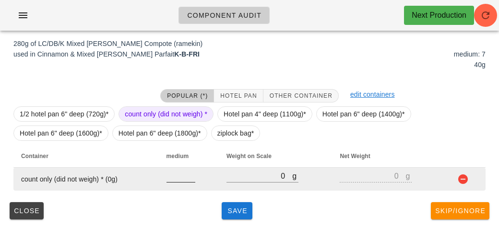
click at [172, 172] on input "number" at bounding box center [181, 176] width 29 height 12
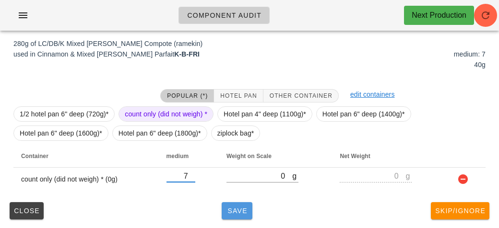
click at [246, 214] on button "Save" at bounding box center [237, 211] width 31 height 17
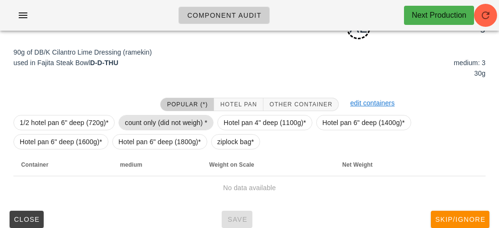
click at [165, 124] on span "count only (did not weigh) *" at bounding box center [166, 123] width 83 height 14
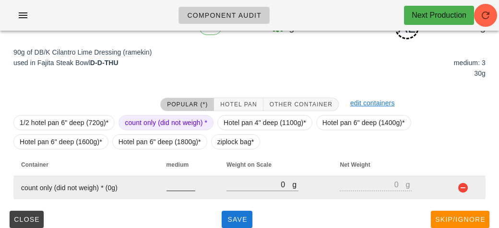
click at [170, 183] on input "number" at bounding box center [181, 185] width 29 height 12
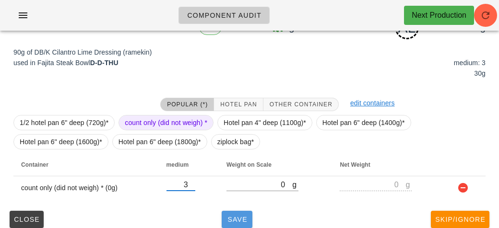
click at [236, 225] on button "Save" at bounding box center [237, 219] width 31 height 17
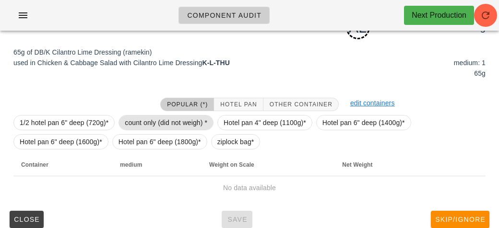
click at [143, 128] on span "count only (did not weigh) *" at bounding box center [166, 123] width 83 height 14
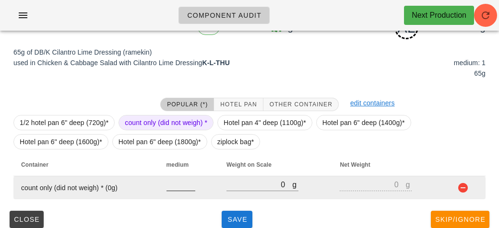
click at [167, 196] on div at bounding box center [181, 196] width 29 height 7
click at [182, 191] on div at bounding box center [181, 185] width 29 height 12
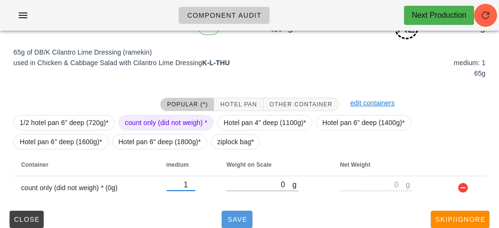
click at [235, 220] on span "Save" at bounding box center [237, 220] width 23 height 8
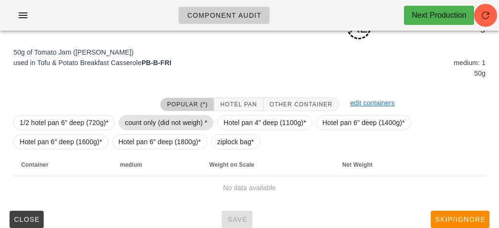
click at [128, 119] on span "count only (did not weigh) *" at bounding box center [166, 123] width 83 height 14
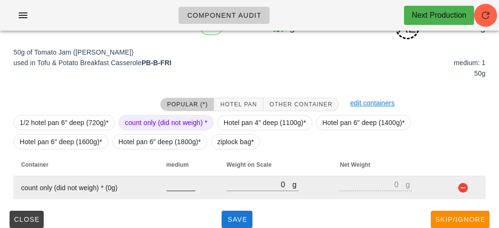
click at [170, 188] on input "number" at bounding box center [181, 185] width 29 height 12
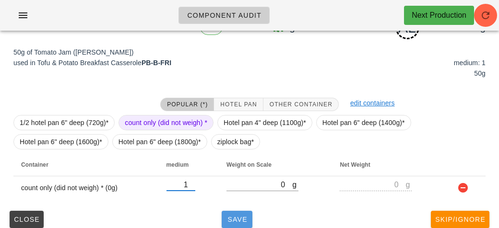
click at [234, 223] on button "Save" at bounding box center [237, 219] width 31 height 17
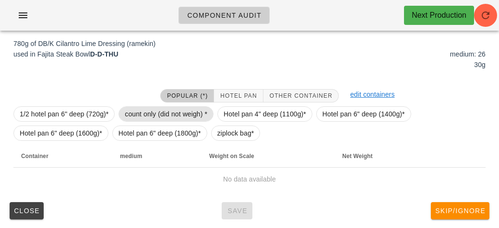
click at [168, 111] on span "count only (did not weigh) *" at bounding box center [166, 114] width 83 height 14
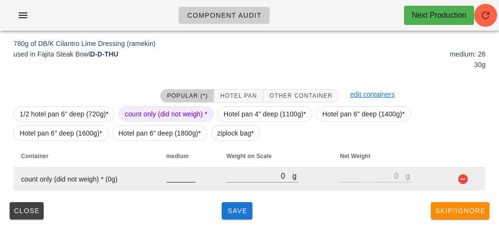
click at [174, 173] on input "number" at bounding box center [181, 176] width 29 height 12
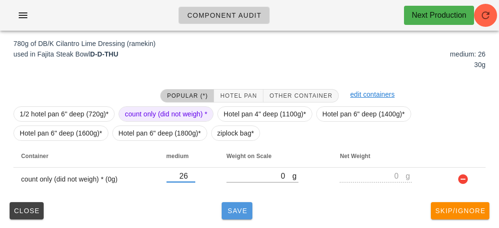
click at [233, 207] on span "Save" at bounding box center [237, 211] width 23 height 8
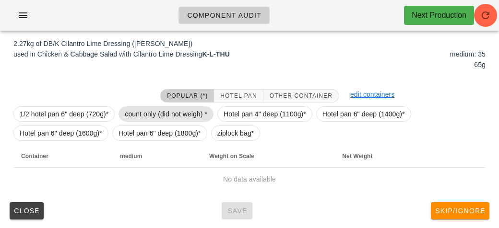
click at [147, 116] on span "count only (did not weigh) *" at bounding box center [166, 114] width 83 height 14
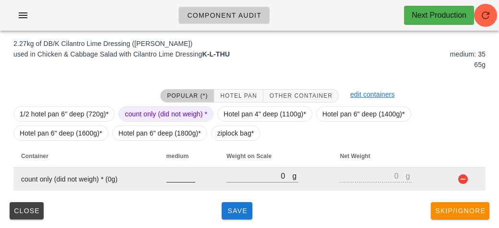
click at [169, 173] on input "number" at bounding box center [181, 176] width 29 height 12
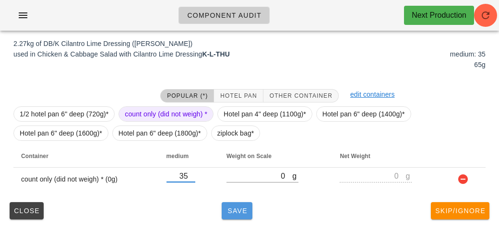
click at [227, 217] on button "Save" at bounding box center [237, 211] width 31 height 17
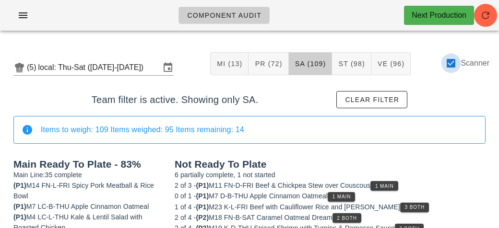
click at [453, 58] on div at bounding box center [451, 63] width 16 height 16
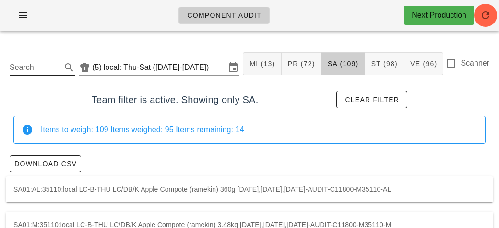
click at [58, 62] on input "Search" at bounding box center [35, 67] width 50 height 15
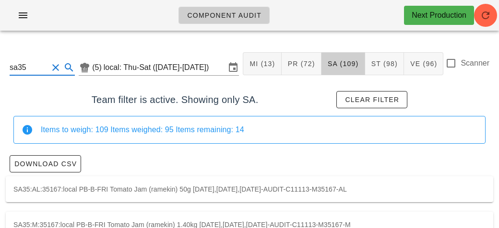
scroll to position [24, 0]
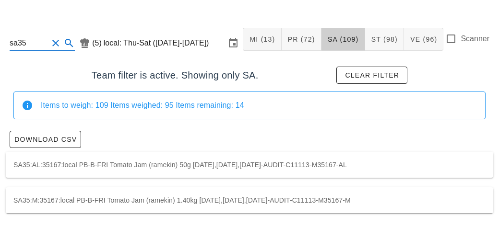
click at [171, 200] on div "SA35:M:35167:local PB-B-FRI Tomato Jam (ramekin) 1.40kg [DATE],[DATE],[DATE]-AU…" at bounding box center [250, 201] width 488 height 26
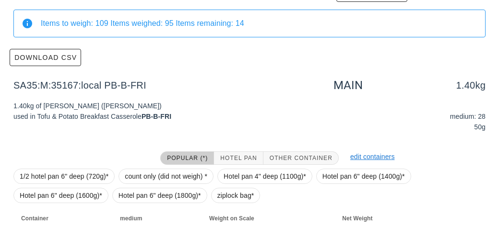
scroll to position [169, 0]
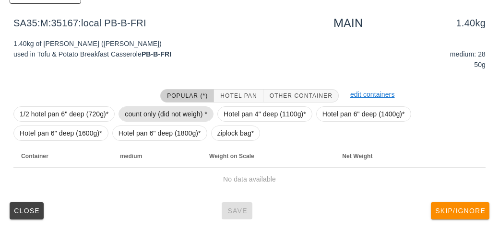
click at [149, 107] on span "count only (did not weigh) *" at bounding box center [166, 114] width 83 height 14
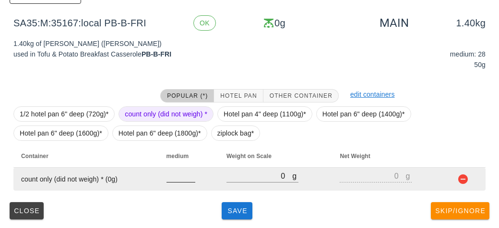
click at [179, 171] on input "number" at bounding box center [181, 176] width 29 height 12
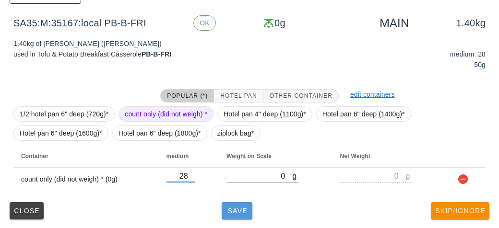
click at [231, 211] on span "Save" at bounding box center [237, 211] width 23 height 8
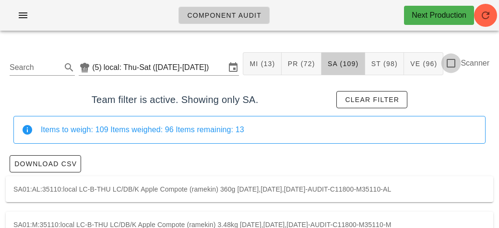
click at [453, 69] on div at bounding box center [451, 63] width 16 height 16
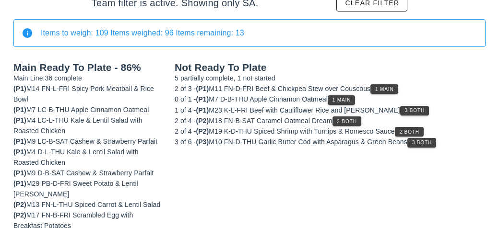
scroll to position [97, 0]
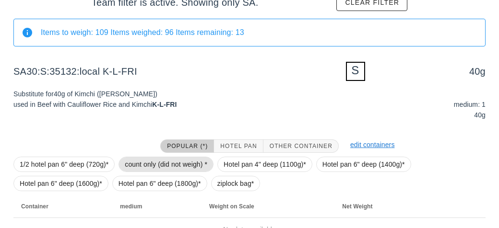
click at [132, 159] on span "count only (did not weigh) *" at bounding box center [166, 164] width 83 height 14
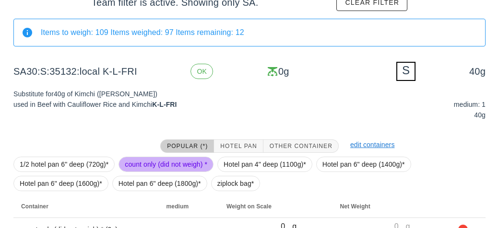
scroll to position [148, 0]
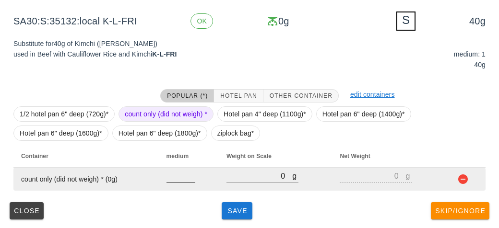
click at [185, 179] on input "number" at bounding box center [181, 176] width 29 height 12
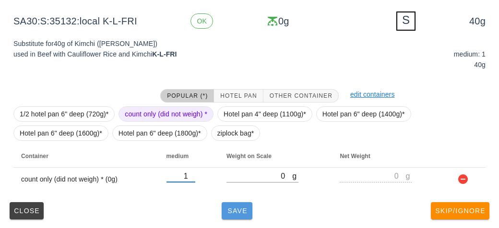
click at [226, 215] on button "Save" at bounding box center [237, 211] width 31 height 17
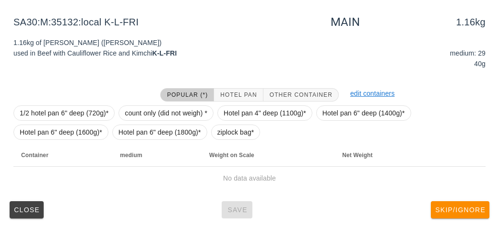
scroll to position [144, 0]
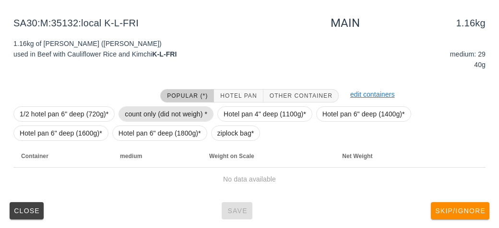
click at [188, 110] on span "count only (did not weigh) *" at bounding box center [166, 114] width 83 height 14
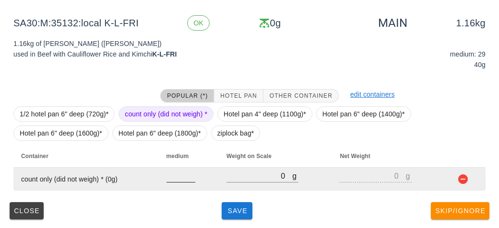
click at [171, 171] on input "number" at bounding box center [181, 176] width 29 height 12
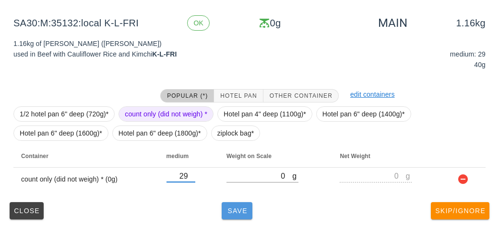
click at [227, 205] on button "Save" at bounding box center [237, 211] width 31 height 17
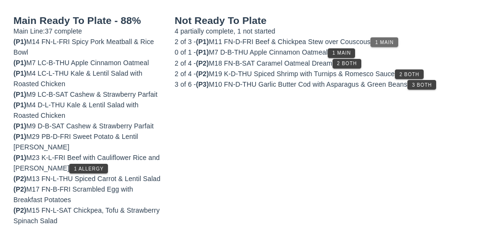
click at [389, 37] on button "1 Main" at bounding box center [383, 42] width 27 height 10
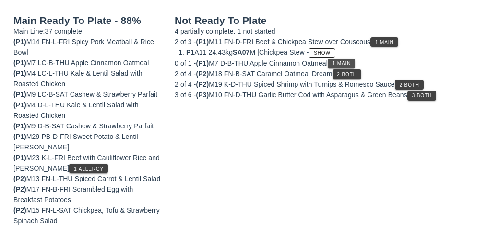
click at [336, 59] on button "1 Main" at bounding box center [341, 64] width 27 height 10
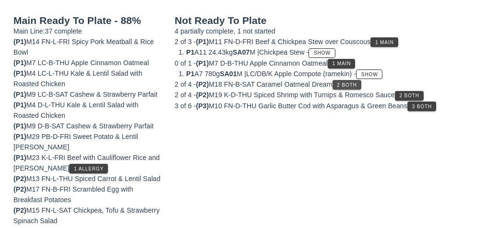
click at [339, 86] on button "2 Both" at bounding box center [347, 85] width 29 height 10
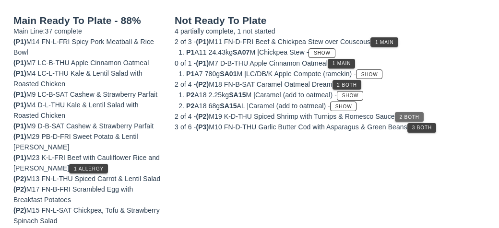
click at [409, 115] on span "2 Both" at bounding box center [409, 117] width 20 height 5
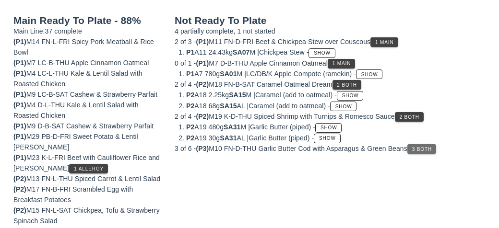
click at [432, 149] on span "3 Both" at bounding box center [422, 149] width 20 height 5
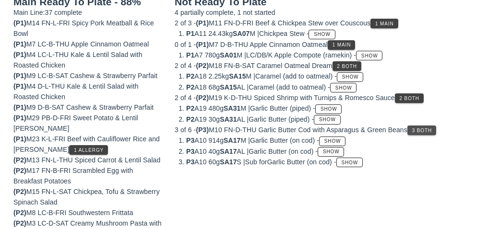
scroll to position [190, 0]
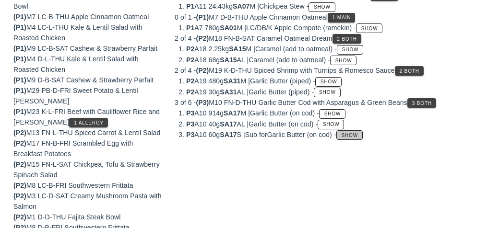
click at [358, 133] on span "Show" at bounding box center [349, 135] width 17 height 5
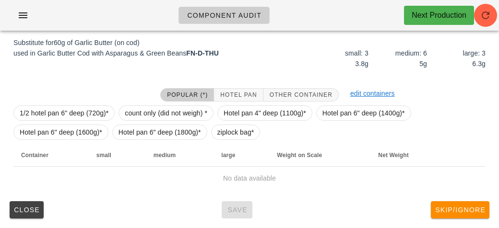
scroll to position [148, 0]
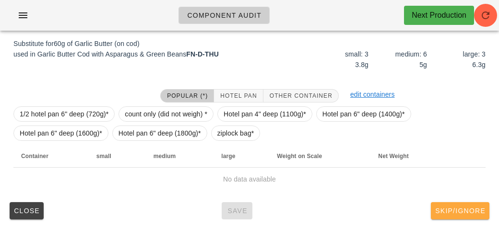
click at [459, 205] on button "Skip/Ignore" at bounding box center [460, 211] width 59 height 17
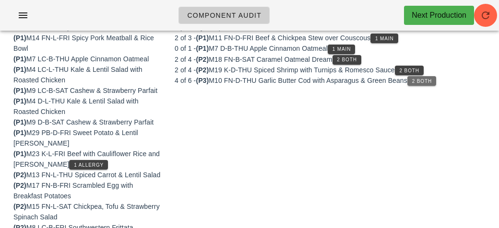
click at [427, 82] on span "2 Both" at bounding box center [422, 81] width 20 height 5
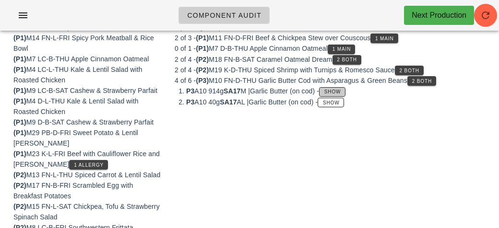
click at [336, 89] on span "Show" at bounding box center [332, 91] width 17 height 5
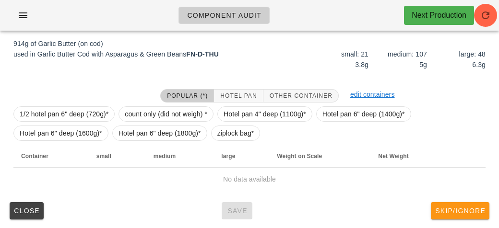
click at [453, 215] on button "Skip/Ignore" at bounding box center [460, 211] width 59 height 17
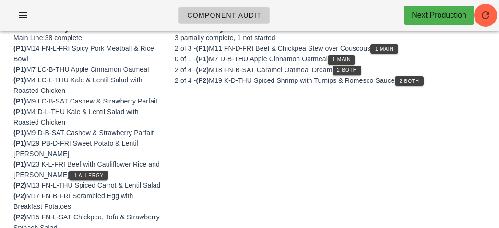
scroll to position [133, 0]
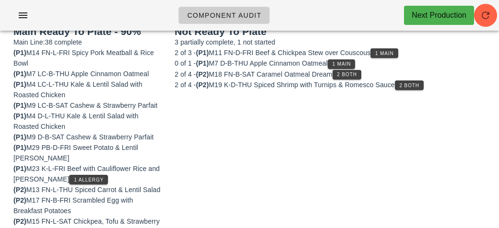
click at [416, 73] on div "2 of 4 - (P2) M18 FN-B-SAT Caramel Oatmeal Dream 2 Both" at bounding box center [330, 74] width 311 height 11
click at [412, 83] on span "2 Both" at bounding box center [409, 85] width 20 height 5
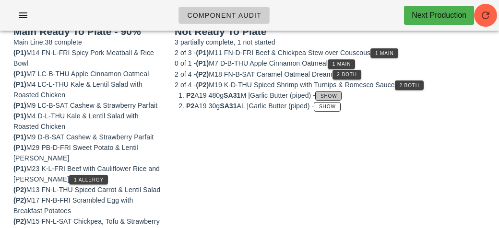
click at [335, 95] on span "Show" at bounding box center [328, 96] width 17 height 5
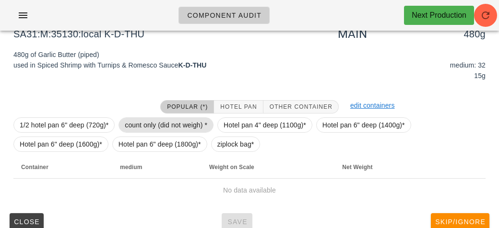
click at [184, 125] on span "count only (did not weigh) *" at bounding box center [166, 125] width 83 height 14
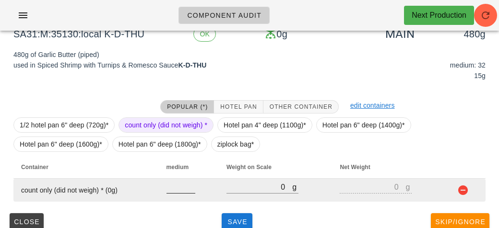
click at [181, 191] on input "number" at bounding box center [181, 187] width 29 height 12
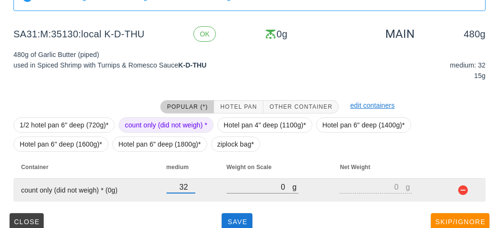
scroll to position [144, 0]
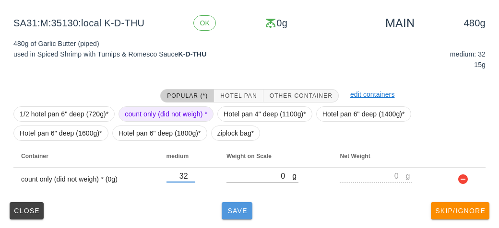
click at [242, 203] on button "Save" at bounding box center [237, 211] width 31 height 17
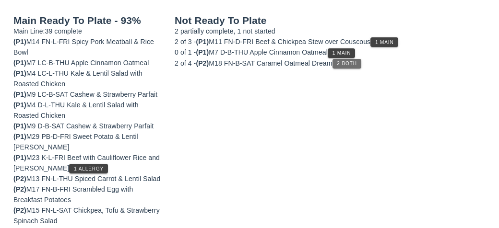
click at [357, 64] on span "2 Both" at bounding box center [346, 63] width 20 height 5
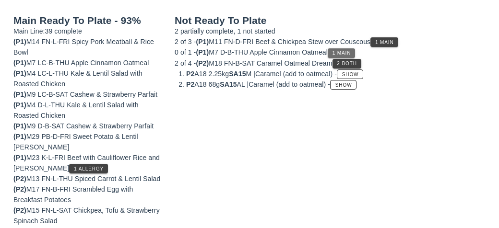
click at [346, 50] on span "1 Main" at bounding box center [341, 52] width 19 height 5
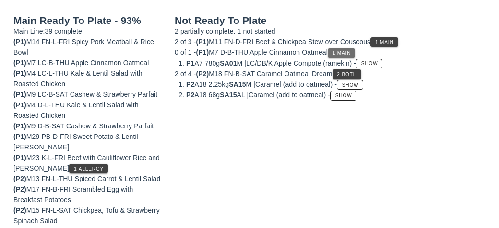
click at [355, 49] on button "1 Main" at bounding box center [341, 53] width 27 height 10
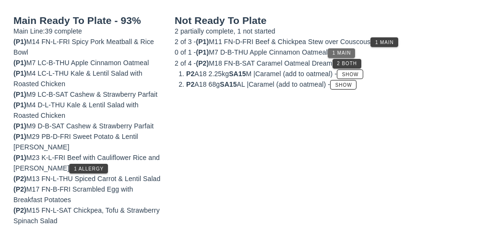
click at [345, 48] on button "1 Main" at bounding box center [341, 53] width 27 height 10
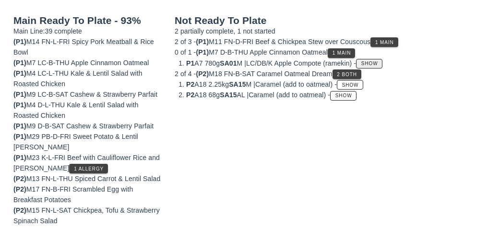
click at [378, 61] on span "Show" at bounding box center [369, 63] width 17 height 5
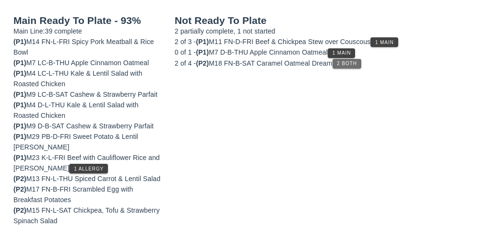
click at [361, 66] on button "2 Both" at bounding box center [347, 64] width 29 height 10
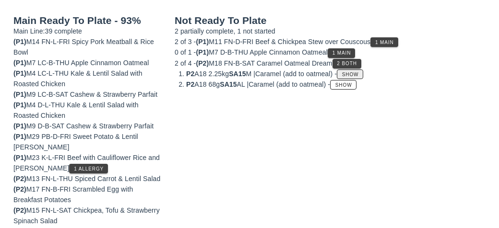
click at [359, 73] on span "Show" at bounding box center [350, 74] width 17 height 5
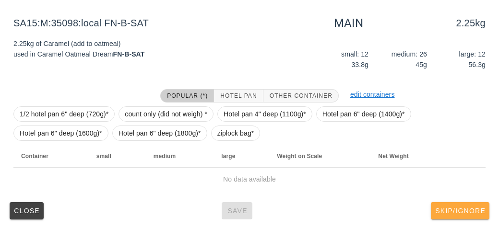
click at [464, 210] on span "Skip/Ignore" at bounding box center [460, 211] width 51 height 8
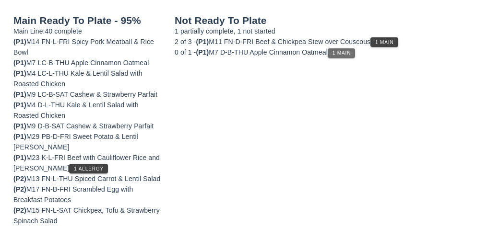
click at [349, 55] on button "1 Main" at bounding box center [341, 53] width 27 height 10
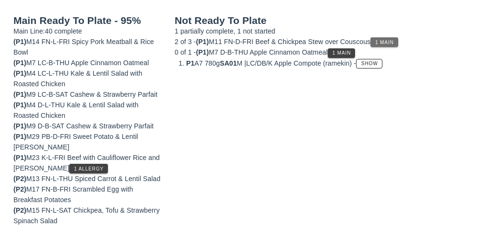
click at [390, 43] on span "1 Main" at bounding box center [384, 42] width 19 height 5
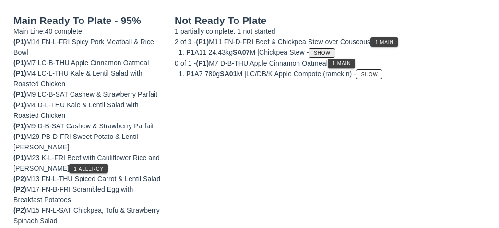
click at [331, 51] on span "Show" at bounding box center [321, 52] width 17 height 5
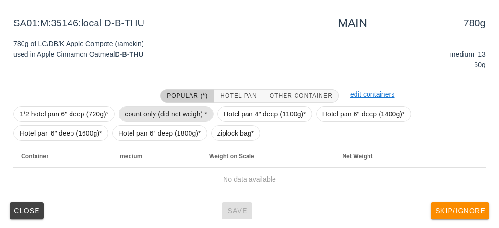
click at [149, 115] on span "count only (did not weigh) *" at bounding box center [166, 114] width 83 height 14
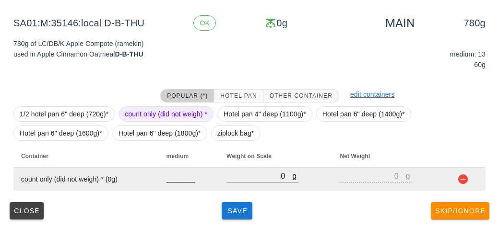
click at [168, 172] on input "number" at bounding box center [181, 176] width 29 height 12
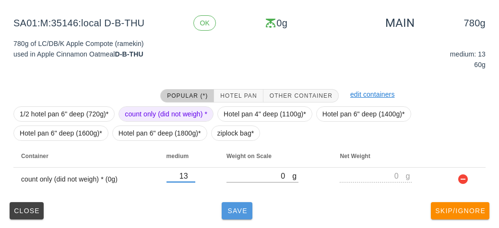
click at [239, 207] on span "Save" at bounding box center [237, 211] width 23 height 8
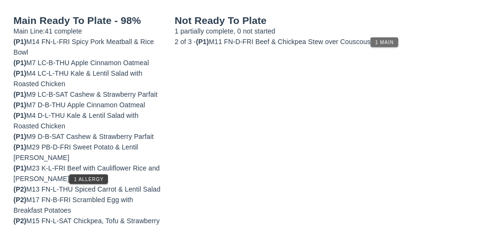
click at [398, 42] on button "1 Main" at bounding box center [383, 42] width 27 height 10
